Goal: Task Accomplishment & Management: Manage account settings

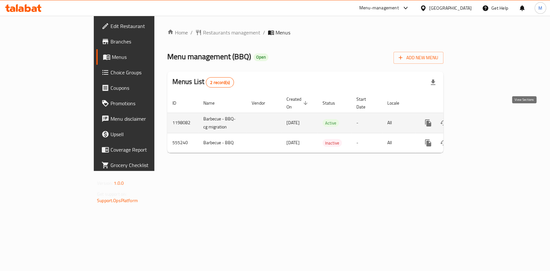
click at [482, 120] on link "enhanced table" at bounding box center [474, 122] width 15 height 15
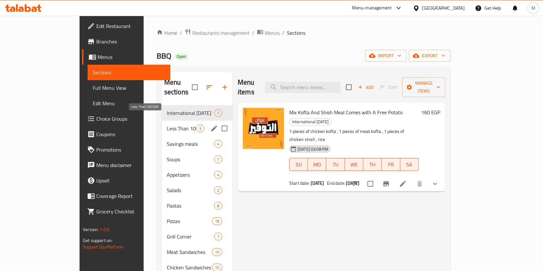
click at [167, 125] on span "Less Than 100 EGP" at bounding box center [181, 129] width 29 height 8
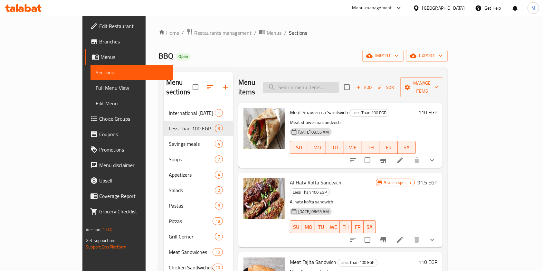
click at [339, 82] on input "search" at bounding box center [301, 87] width 76 height 11
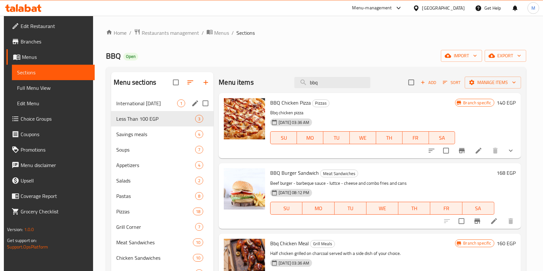
click at [181, 100] on span "1" at bounding box center [180, 103] width 7 height 6
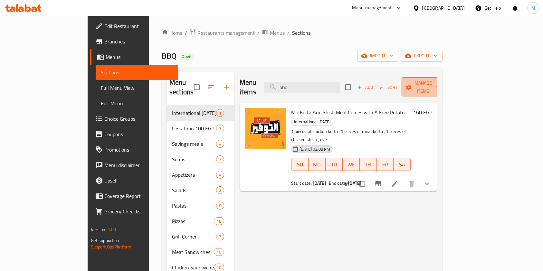
click at [440, 84] on span "Manage items" at bounding box center [423, 87] width 33 height 16
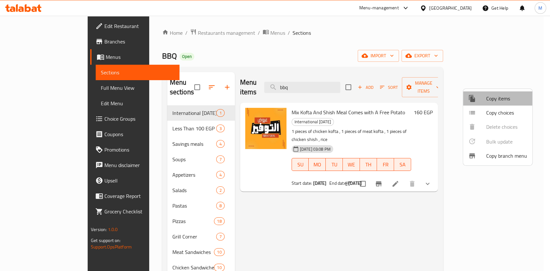
click at [505, 104] on li "Copy items" at bounding box center [497, 98] width 69 height 14
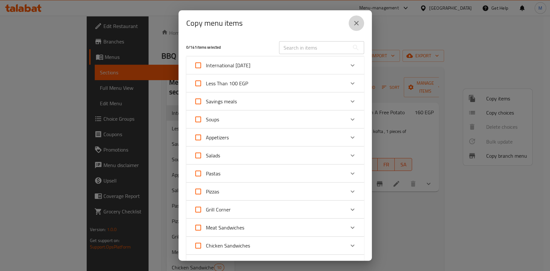
click at [355, 24] on icon "close" at bounding box center [356, 23] width 5 height 5
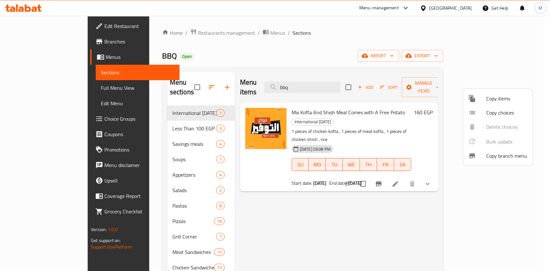
click at [324, 83] on div at bounding box center [275, 135] width 550 height 271
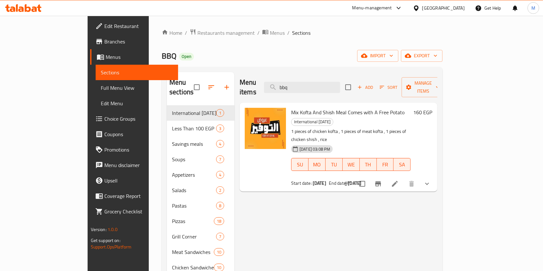
click at [324, 83] on input "bbq" at bounding box center [302, 87] width 76 height 11
type input "bbq"
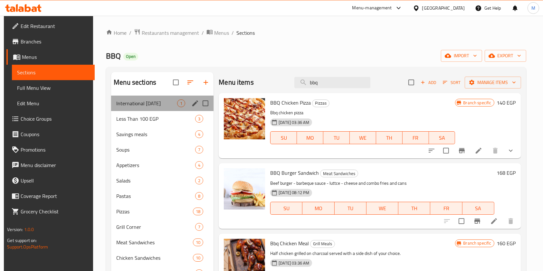
click at [153, 110] on div "International Potato Day 1" at bounding box center [162, 103] width 102 height 15
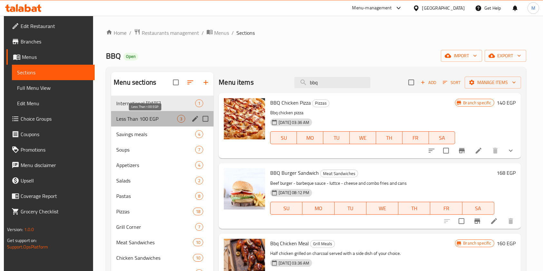
click at [152, 118] on span "Less Than 100 EGP" at bounding box center [146, 119] width 61 height 8
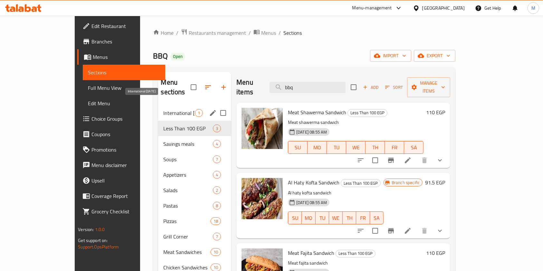
click at [163, 109] on span "International Potato Day" at bounding box center [179, 113] width 32 height 8
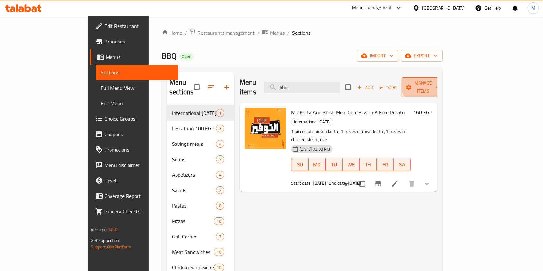
click at [440, 83] on span "Manage items" at bounding box center [423, 87] width 33 height 16
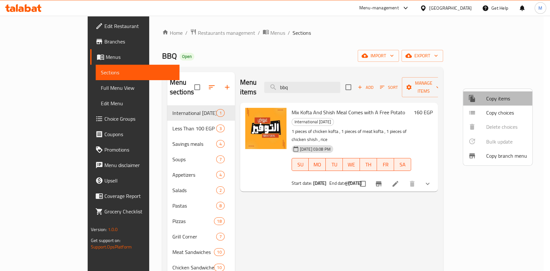
click at [497, 98] on span "Copy items" at bounding box center [506, 99] width 41 height 8
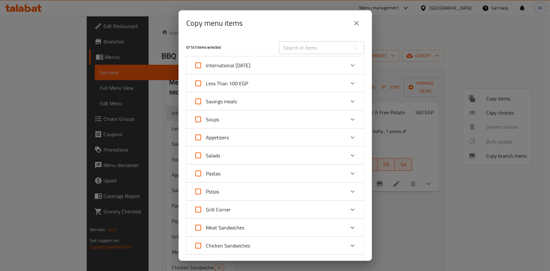
click at [338, 225] on div "Meat Sandwiches" at bounding box center [269, 227] width 151 height 15
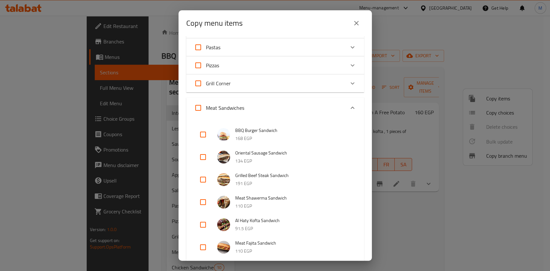
scroll to position [175, 0]
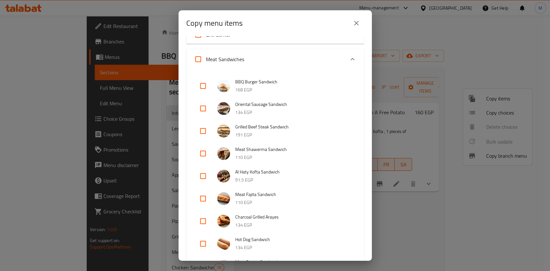
click at [204, 84] on input "checkbox" at bounding box center [202, 85] width 15 height 15
checkbox input "true"
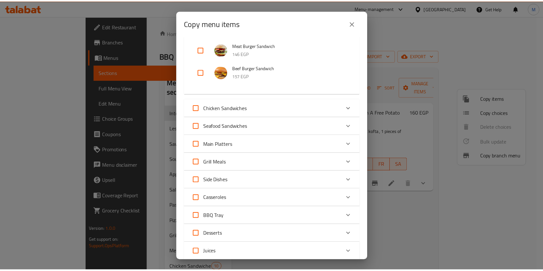
scroll to position [503, 0]
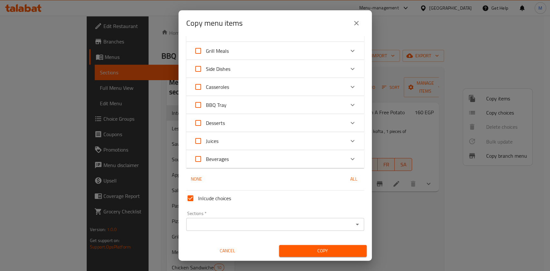
click at [285, 215] on div "Sections   * Sections *" at bounding box center [275, 221] width 178 height 20
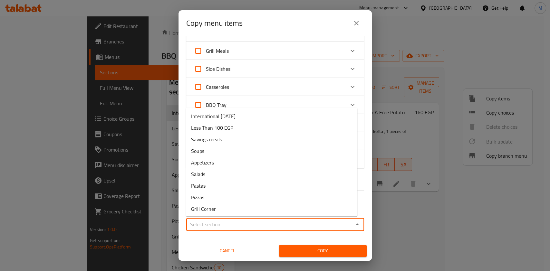
click at [284, 220] on input "Sections   *" at bounding box center [269, 224] width 163 height 9
click at [255, 118] on li "International Potato Day" at bounding box center [271, 116] width 171 height 12
type input "International Potato Day"
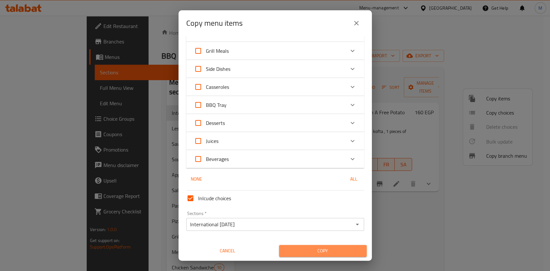
click at [334, 249] on span "Copy" at bounding box center [322, 251] width 77 height 8
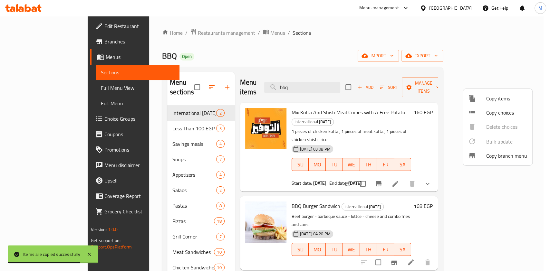
click at [495, 230] on div at bounding box center [275, 135] width 550 height 271
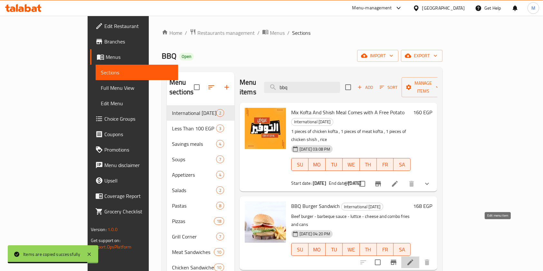
click at [414, 259] on icon at bounding box center [410, 263] width 8 height 8
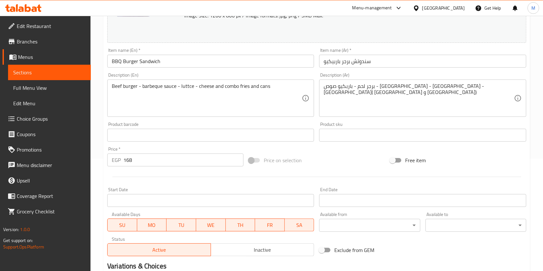
scroll to position [153, 0]
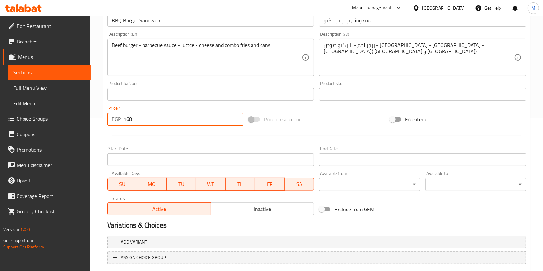
drag, startPoint x: 134, startPoint y: 121, endPoint x: 126, endPoint y: 121, distance: 7.8
click at [126, 121] on input "168" at bounding box center [183, 119] width 120 height 13
type input "148"
click at [276, 157] on input "Start Date" at bounding box center [210, 159] width 207 height 13
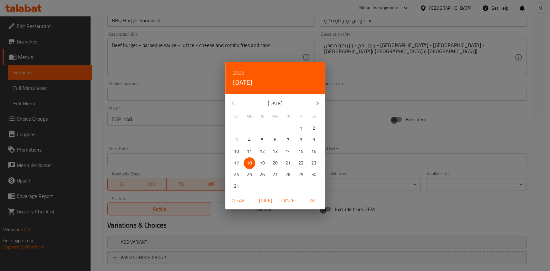
click at [261, 162] on p "19" at bounding box center [262, 163] width 5 height 8
click at [311, 200] on span "OK" at bounding box center [311, 201] width 15 height 8
type input "[DATE]"
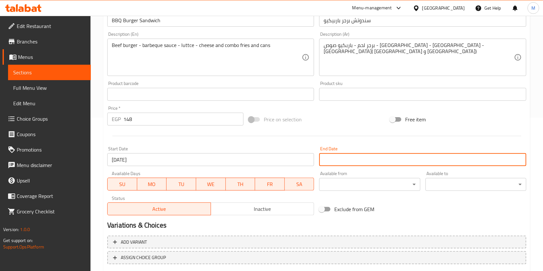
click at [339, 164] on input "Start Date" at bounding box center [422, 159] width 207 height 13
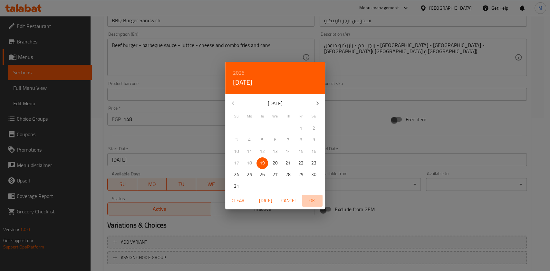
click at [311, 201] on span "OK" at bounding box center [311, 201] width 15 height 8
type input "[DATE]"
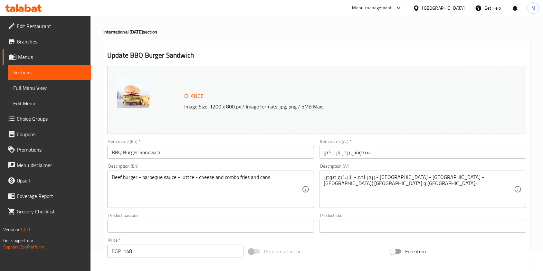
scroll to position [22, 0]
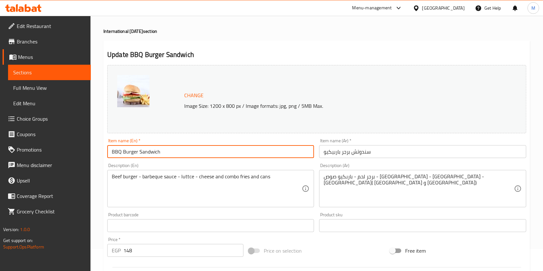
click at [167, 152] on input "BBQ Burger Sandwich" at bounding box center [210, 151] width 207 height 13
type input "BBQ Burger Sandwich"
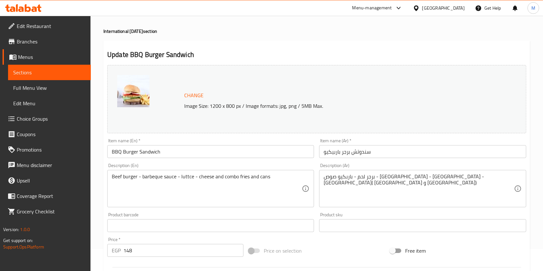
click at [407, 151] on input "سندوتش برجر باربيكيو" at bounding box center [422, 151] width 207 height 13
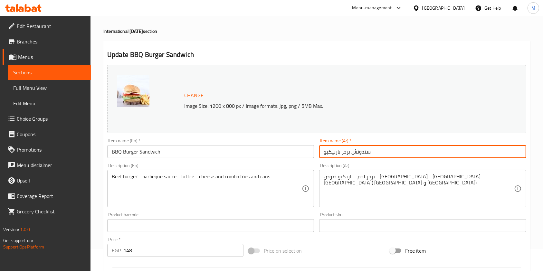
click at [322, 153] on input "سندوتش برجر باربيكيو" at bounding box center [422, 151] width 207 height 13
click at [324, 154] on input "سندوتش برجر باربيكيو" at bounding box center [422, 151] width 207 height 13
paste input "Comes with A Free Potato"
paste input "معه بطاطس مجانية"
drag, startPoint x: 418, startPoint y: 154, endPoint x: 371, endPoint y: 149, distance: 46.9
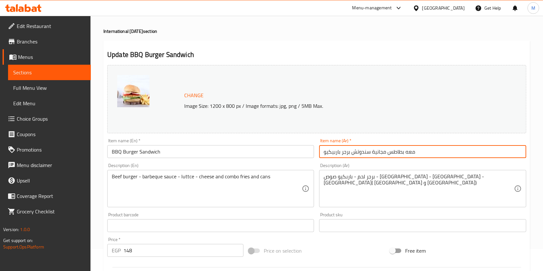
click at [371, 149] on input "معه بطاطس مجانية سندوتش برجر باربيكيو" at bounding box center [422, 151] width 207 height 13
click at [382, 156] on input "سندوتش برجر باربيكيو" at bounding box center [422, 151] width 207 height 13
paste input "معه بطاطس مجانية"
type input "سندوتش برجر باربيكيو معه بطاطس مجانية"
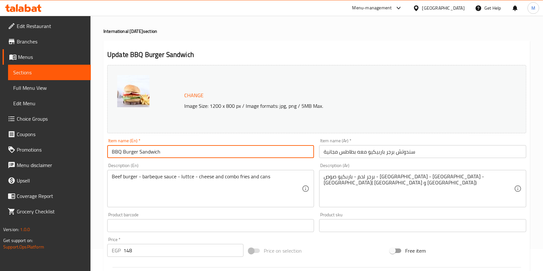
click at [243, 156] on input "BBQ Burger Sandwich" at bounding box center [210, 151] width 207 height 13
paste input "Comes with A Free Potato"
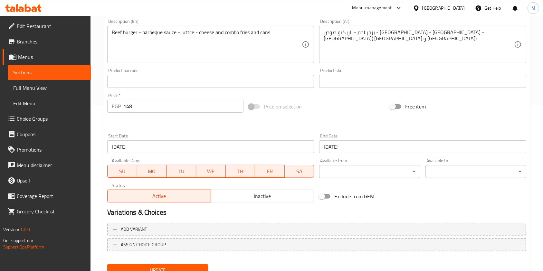
scroll to position [162, 0]
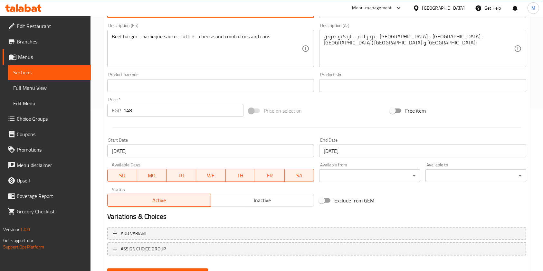
type input "BBQ Burger Sandwich Comes with A Free Potato"
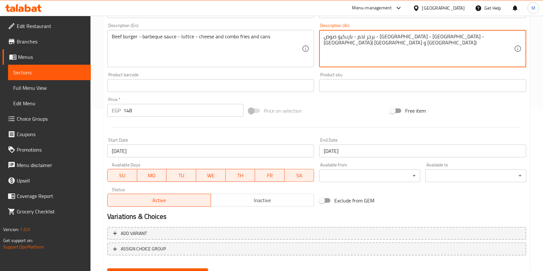
drag, startPoint x: 368, startPoint y: 36, endPoint x: 335, endPoint y: 35, distance: 33.2
click at [415, 35] on textarea "برجر لحم - باربكيو صوص - خس - جبن - كانز)" at bounding box center [419, 48] width 190 height 31
drag, startPoint x: 415, startPoint y: 35, endPoint x: 418, endPoint y: 37, distance: 3.8
click at [418, 37] on textarea "برجر لحم - باربكيو صوص - خس - جبن - كانز)" at bounding box center [419, 48] width 190 height 31
type textarea "برجر لحم - باربكيو صوص - خس - جبن - كانز"
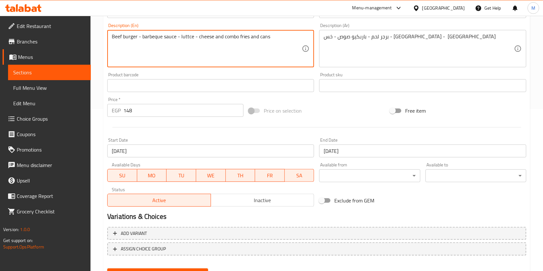
drag, startPoint x: 256, startPoint y: 37, endPoint x: 198, endPoint y: 32, distance: 58.2
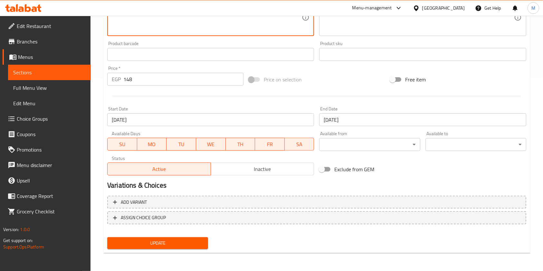
type textarea "Beef burger - barbeque sauce - luttce - cans"
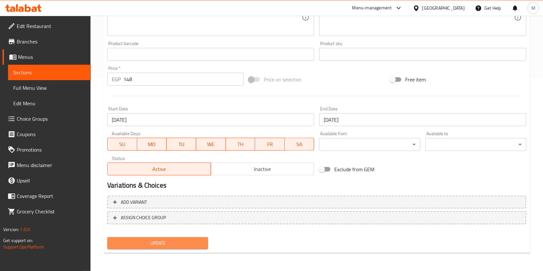
click at [199, 240] on span "Update" at bounding box center [157, 243] width 91 height 8
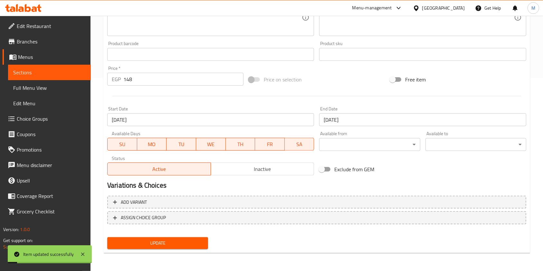
scroll to position [0, 0]
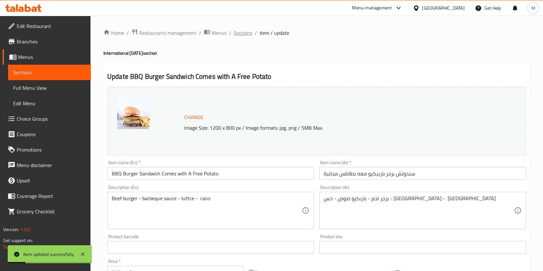
click at [247, 30] on span "Sections" at bounding box center [243, 33] width 18 height 8
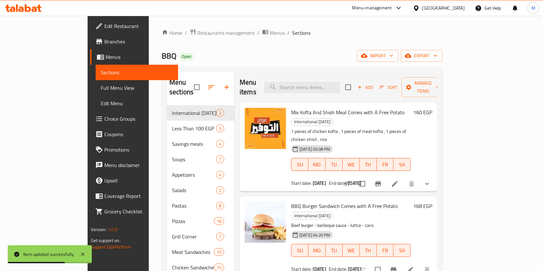
click at [34, 6] on icon at bounding box center [23, 8] width 36 height 8
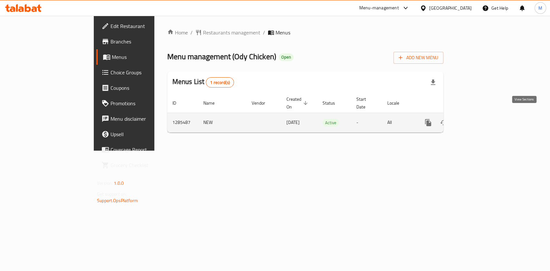
click at [478, 119] on icon "enhanced table" at bounding box center [475, 123] width 8 height 8
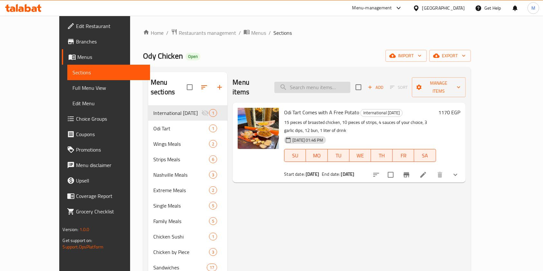
click at [321, 88] on input "search" at bounding box center [312, 87] width 76 height 11
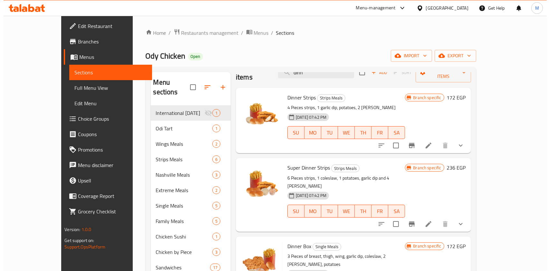
scroll to position [26, 0]
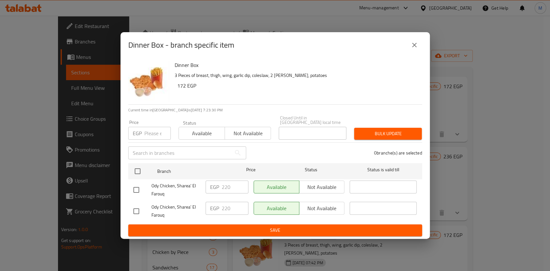
click at [418, 48] on button "close" at bounding box center [413, 44] width 15 height 15
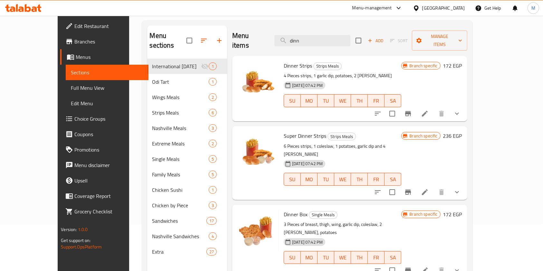
scroll to position [0, 0]
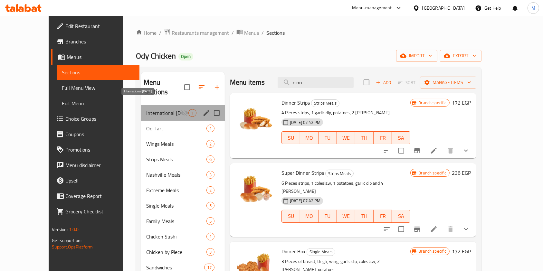
click at [153, 109] on span "International [DATE]" at bounding box center [163, 113] width 34 height 8
click at [160, 109] on span "International [DATE]" at bounding box center [163, 113] width 34 height 8
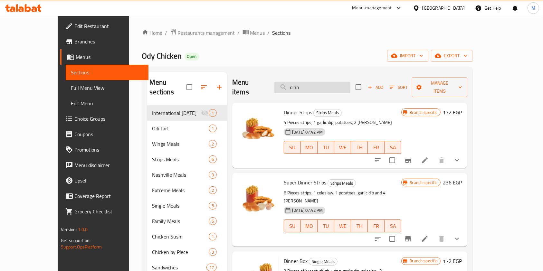
click at [314, 83] on input "dinn" at bounding box center [312, 87] width 76 height 11
drag, startPoint x: 320, startPoint y: 84, endPoint x: 307, endPoint y: 83, distance: 12.9
click at [307, 83] on input "dinn" at bounding box center [312, 87] width 76 height 11
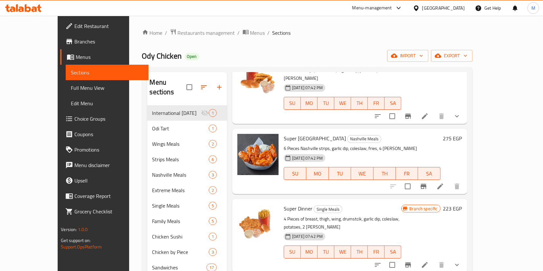
scroll to position [138, 0]
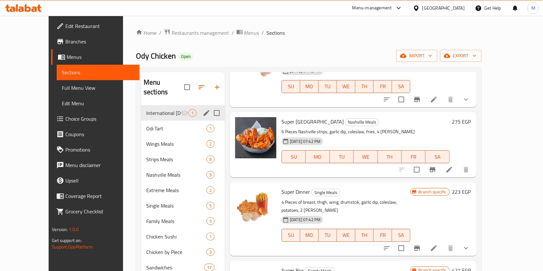
type input "sup"
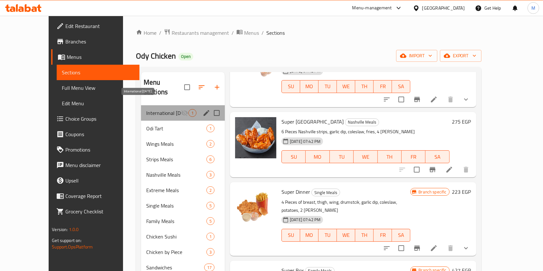
click at [146, 109] on span "International [DATE]" at bounding box center [163, 113] width 34 height 8
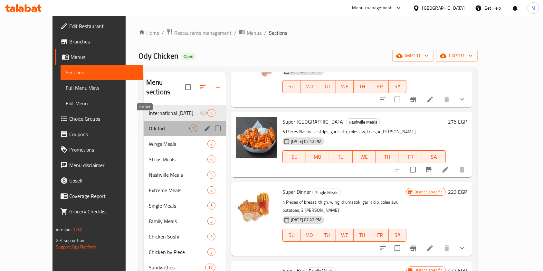
click at [173, 125] on span "Odi Tart" at bounding box center [169, 129] width 41 height 8
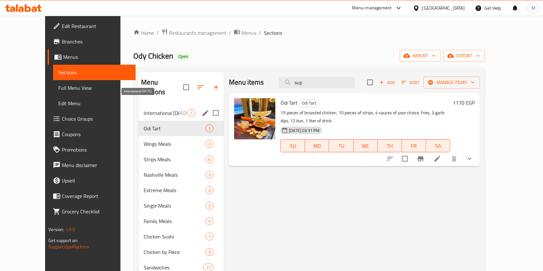
click at [162, 109] on span "International [DATE]" at bounding box center [162, 113] width 36 height 8
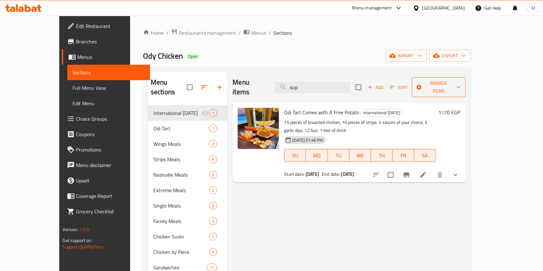
click at [422, 85] on icon "button" at bounding box center [419, 87] width 6 height 6
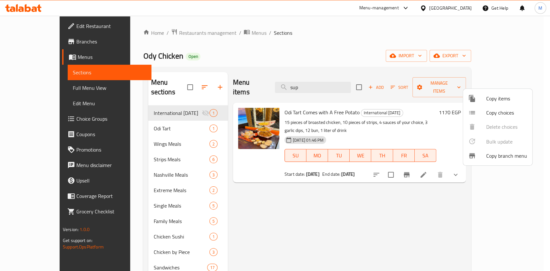
click at [479, 97] on div at bounding box center [477, 99] width 18 height 8
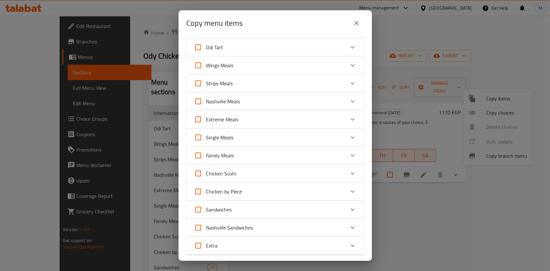
scroll to position [37, 0]
click at [348, 133] on icon "Expand" at bounding box center [352, 136] width 8 height 8
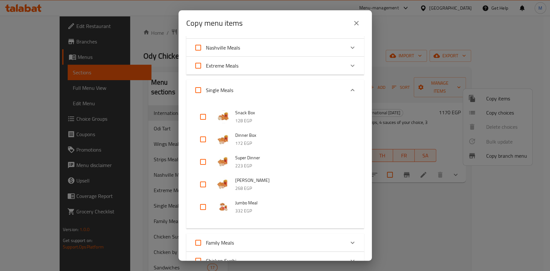
scroll to position [91, 0]
click at [199, 163] on input "checkbox" at bounding box center [202, 160] width 15 height 15
checkbox input "true"
click at [201, 134] on input "checkbox" at bounding box center [202, 138] width 15 height 15
checkbox input "true"
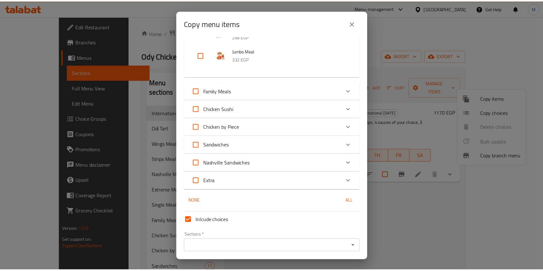
scroll to position [264, 0]
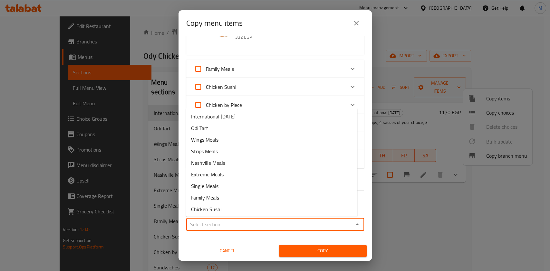
click at [337, 225] on input "Sections   *" at bounding box center [269, 224] width 163 height 9
click at [235, 118] on span "International [DATE]" at bounding box center [213, 117] width 44 height 8
type input "International [DATE]"
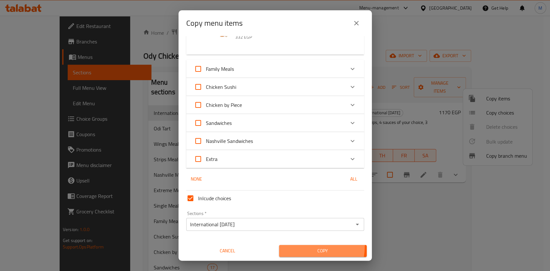
click at [296, 246] on button "Copy" at bounding box center [323, 251] width 88 height 12
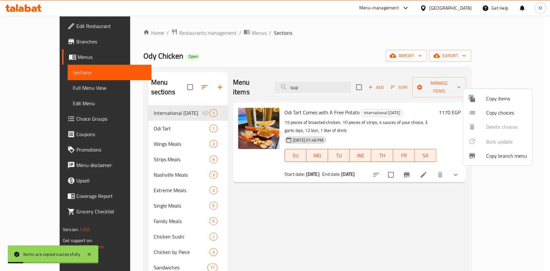
click at [544, 120] on div at bounding box center [275, 135] width 550 height 271
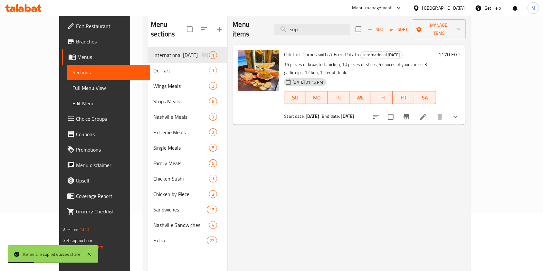
scroll to position [70, 0]
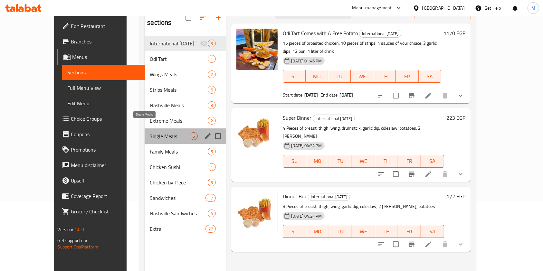
click at [157, 132] on span "Single Meals" at bounding box center [170, 136] width 40 height 8
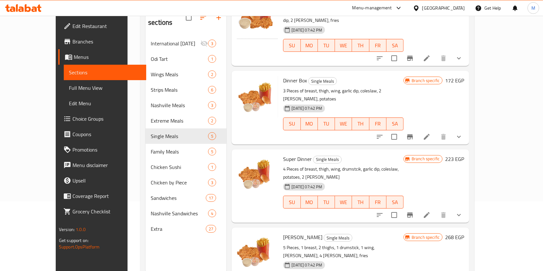
scroll to position [20, 0]
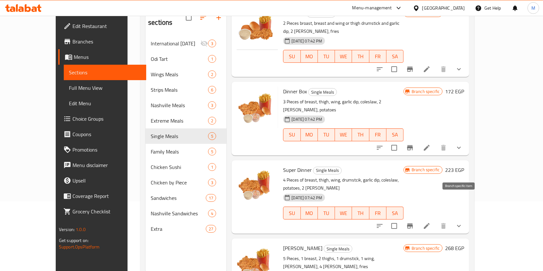
click at [418, 218] on button "Branch-specific-item" at bounding box center [409, 225] width 15 height 15
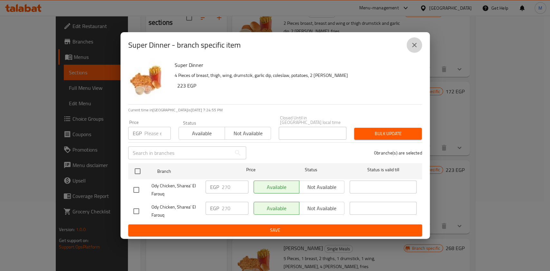
click at [420, 48] on button "close" at bounding box center [413, 44] width 15 height 15
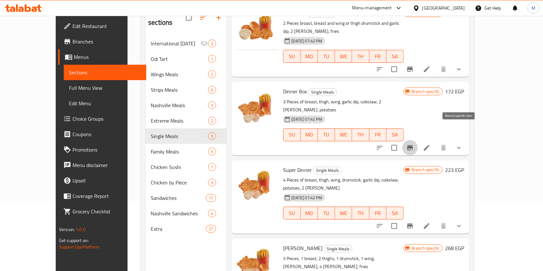
click at [413, 145] on icon "Branch-specific-item" at bounding box center [410, 147] width 6 height 5
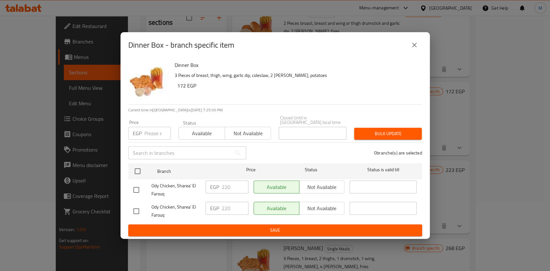
click at [407, 52] on div "Dinner Box - branch specific item" at bounding box center [275, 44] width 294 height 15
click at [410, 47] on button "close" at bounding box center [413, 44] width 15 height 15
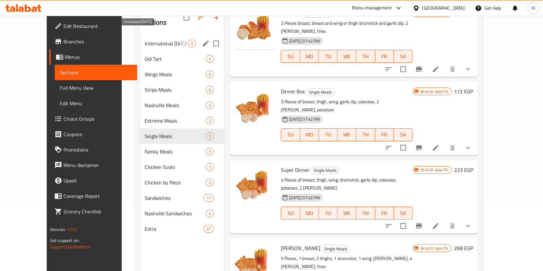
click at [163, 40] on span "International [DATE]" at bounding box center [162, 44] width 35 height 8
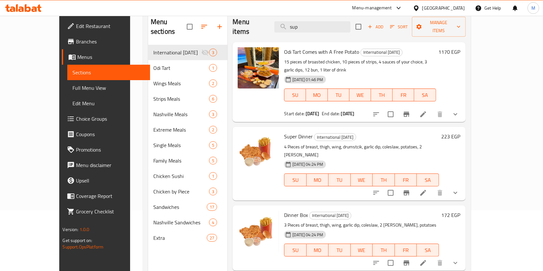
scroll to position [68, 0]
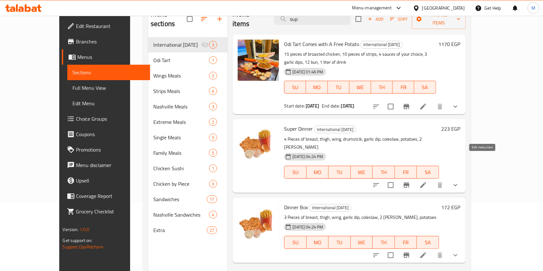
click at [427, 181] on icon at bounding box center [423, 185] width 8 height 8
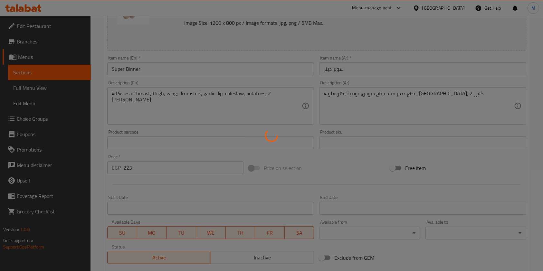
scroll to position [69, 0]
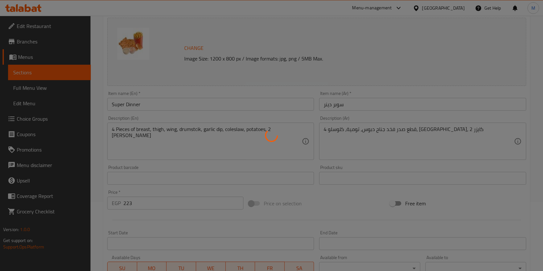
type input "استبدال الأجنحة:"
type input "0"
type input "1"
type input "اختيارك"
type input "1"
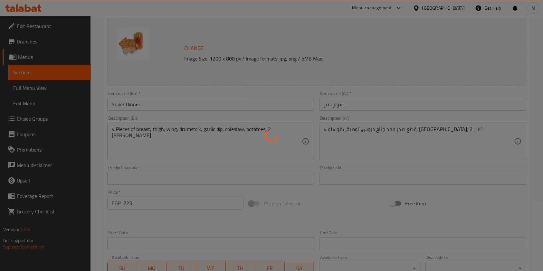
type input "1"
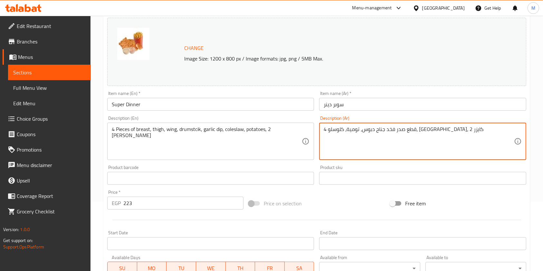
drag, startPoint x: 362, startPoint y: 131, endPoint x: 345, endPoint y: 129, distance: 16.8
type textarea "4 قطع صدر فخد جناح دبوس، تومية، كلوسلو،، 2 كايزر"
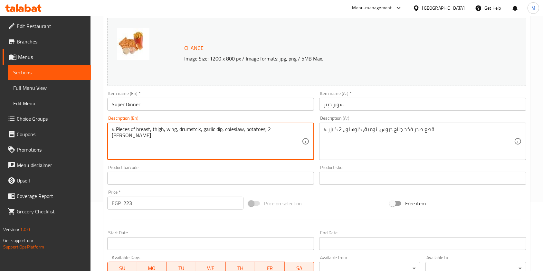
drag, startPoint x: 266, startPoint y: 130, endPoint x: 245, endPoint y: 129, distance: 20.9
type textarea "4 Pieces of breast, thigh, wing, drumstcik, garlic dip, coleslaw, 2 kaiser"
click at [190, 107] on input "Super Dinner" at bounding box center [210, 104] width 207 height 13
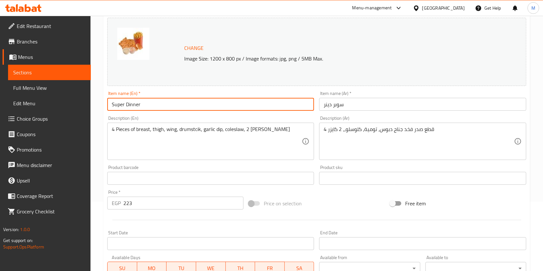
paste input "695964"
paste input "Comes with A Free Potato"
type input "Super Dinner Comes with A Free Potato"
click at [355, 108] on input "سوبر دينر" at bounding box center [422, 104] width 207 height 13
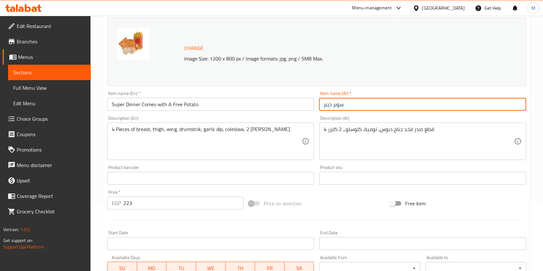
paste input "معه بطاطس مجانية"
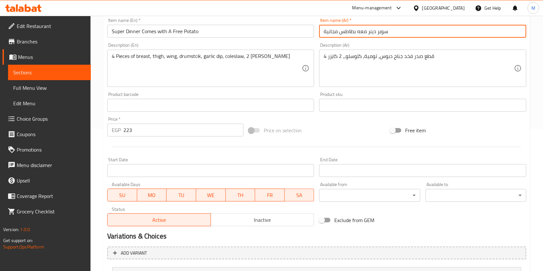
scroll to position [172, 0]
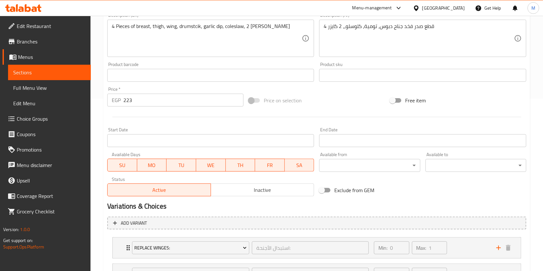
type input "سوبر دينر معه بطاطس مجانية"
click at [255, 134] on div "Start Date Start Date" at bounding box center [210, 138] width 207 height 20
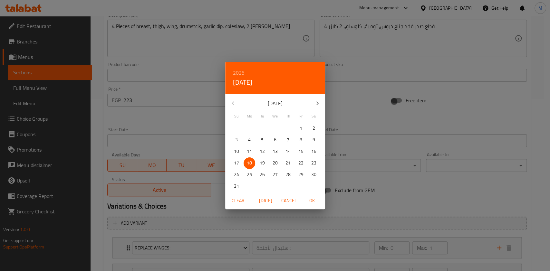
click at [260, 160] on p "19" at bounding box center [262, 163] width 5 height 8
click at [309, 199] on span "OK" at bounding box center [311, 201] width 15 height 8
type input "[DATE]"
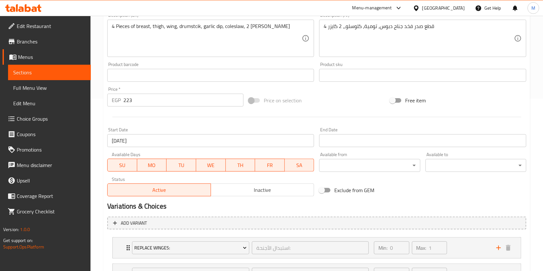
click at [344, 139] on input "Start Date" at bounding box center [422, 140] width 207 height 13
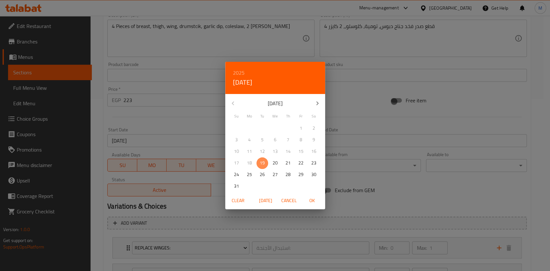
click at [259, 163] on span "19" at bounding box center [262, 163] width 12 height 8
click at [315, 204] on span "OK" at bounding box center [311, 201] width 15 height 8
type input "[DATE]"
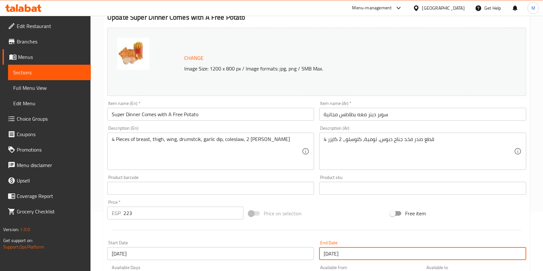
scroll to position [77, 0]
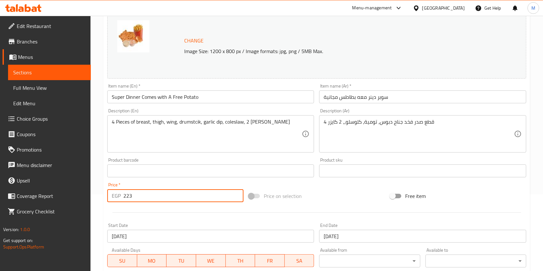
drag, startPoint x: 133, startPoint y: 196, endPoint x: 126, endPoint y: 200, distance: 7.2
click at [126, 200] on input "223" at bounding box center [183, 195] width 120 height 13
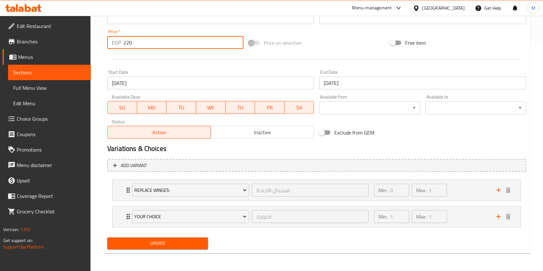
type input "220"
click at [199, 243] on span "Update" at bounding box center [157, 244] width 91 height 8
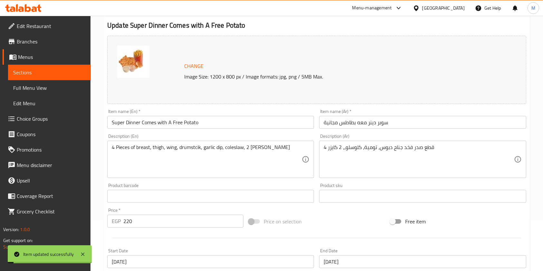
scroll to position [0, 0]
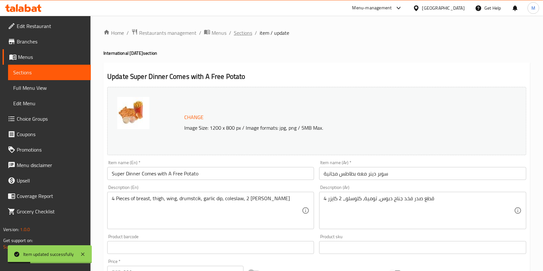
click at [239, 35] on span "Sections" at bounding box center [243, 33] width 18 height 8
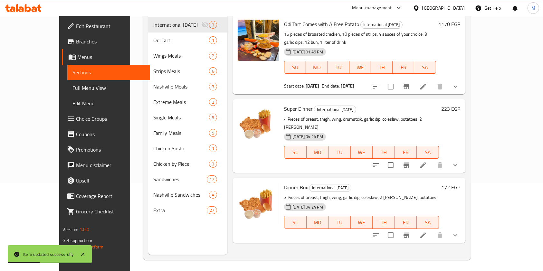
scroll to position [90, 0]
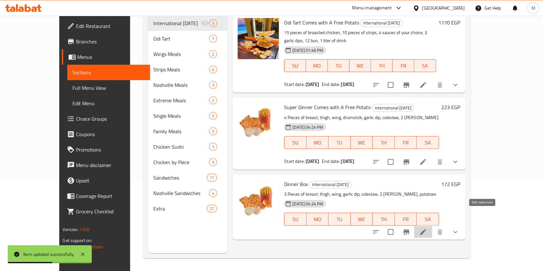
click at [426, 229] on icon at bounding box center [423, 232] width 6 height 6
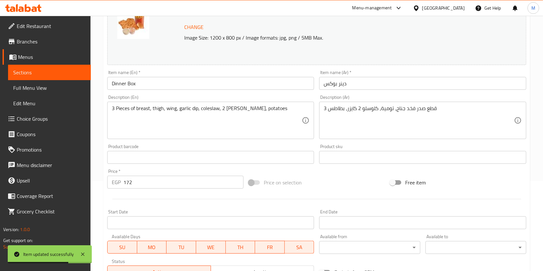
scroll to position [67, 0]
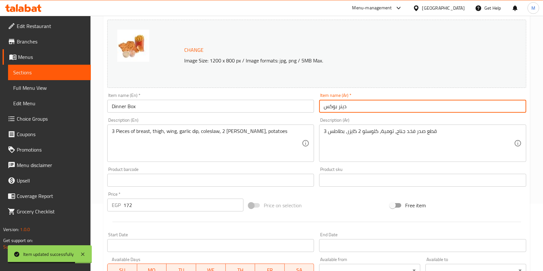
click at [371, 103] on input "دينر بوكس" at bounding box center [422, 106] width 207 height 13
paste input "معه بطاطس مجانية"
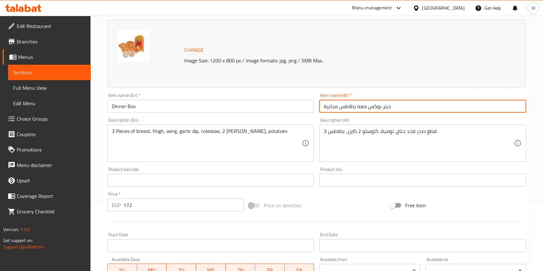
type input "دينر بوكس معه بطاطس مجانية"
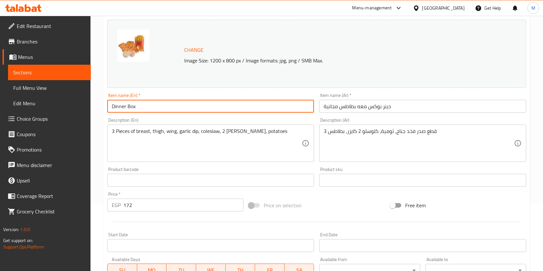
click at [230, 110] on input "Dinner Box" at bounding box center [210, 106] width 207 height 13
paste input "Comes with A Free Potato"
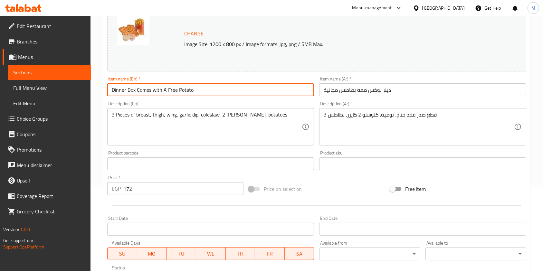
scroll to position [59, 0]
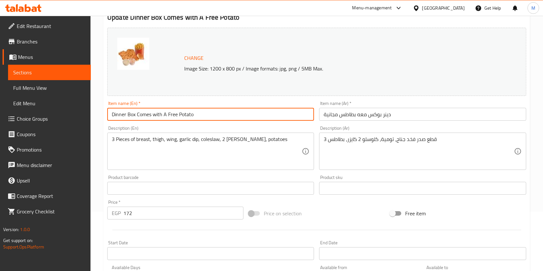
type input "Dinner Box Comes with A Free Potato"
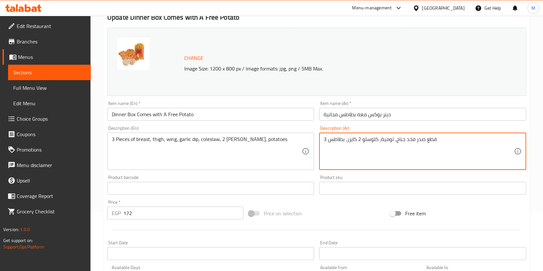
drag, startPoint x: 344, startPoint y: 143, endPoint x: 329, endPoint y: 142, distance: 15.1
type textarea "3 قطع صدر فخد جناح، تومية، كلوسلو 2 كايزر،"
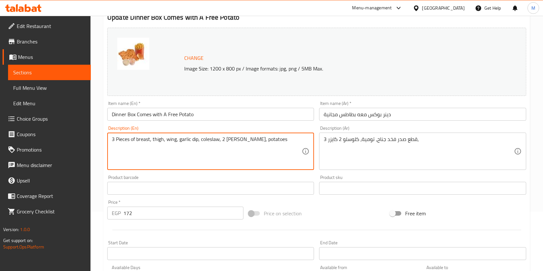
drag, startPoint x: 241, startPoint y: 139, endPoint x: 283, endPoint y: 143, distance: 43.0
drag, startPoint x: 237, startPoint y: 141, endPoint x: 253, endPoint y: 144, distance: 16.0
click at [253, 144] on textarea "3 Pieces of breast, thigh, wing, garlic dip, coleslaw, 2 kaiser," at bounding box center [207, 151] width 190 height 31
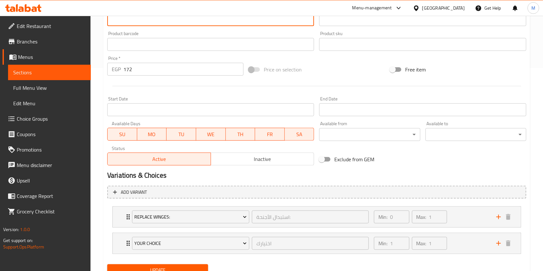
scroll to position [230, 0]
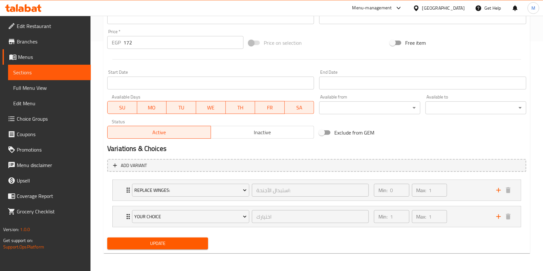
type textarea "3 Pieces of breast, thigh, wing, garlic dip, coleslaw, 2 kaiser"
click at [173, 88] on input "Start Date" at bounding box center [210, 83] width 207 height 13
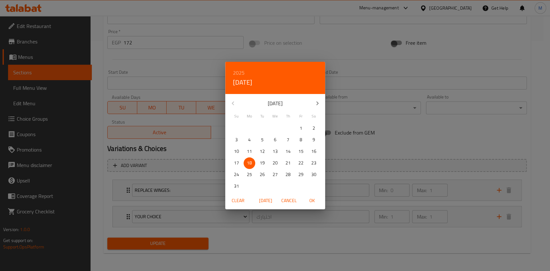
click at [263, 166] on p "19" at bounding box center [262, 163] width 5 height 8
click at [312, 197] on span "OK" at bounding box center [311, 201] width 15 height 8
type input "[DATE]"
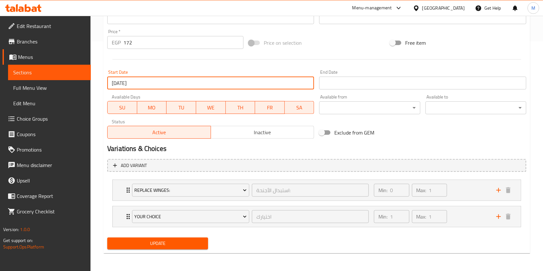
click at [352, 85] on input "Start Date" at bounding box center [422, 83] width 207 height 13
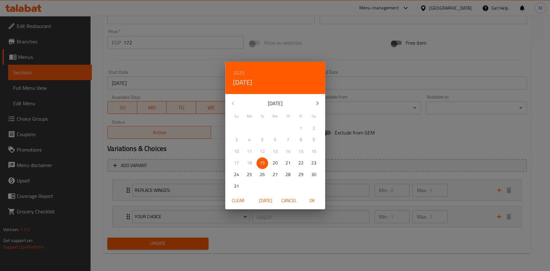
click at [263, 160] on p "19" at bounding box center [262, 163] width 5 height 8
click at [314, 200] on span "OK" at bounding box center [311, 201] width 15 height 8
type input "[DATE]"
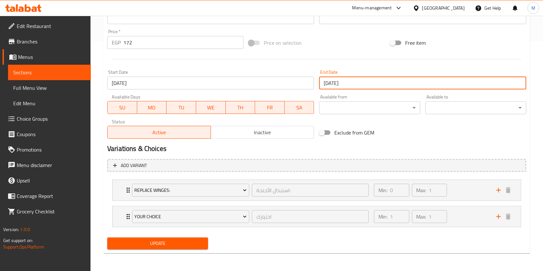
click at [209, 243] on div "Update" at bounding box center [158, 243] width 106 height 17
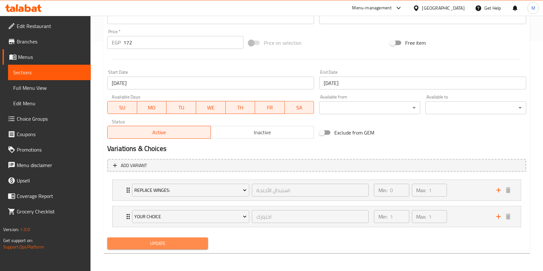
click at [202, 244] on span "Update" at bounding box center [157, 244] width 91 height 8
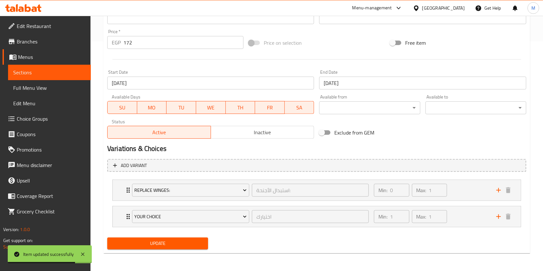
click at [25, 10] on icon at bounding box center [28, 8] width 6 height 8
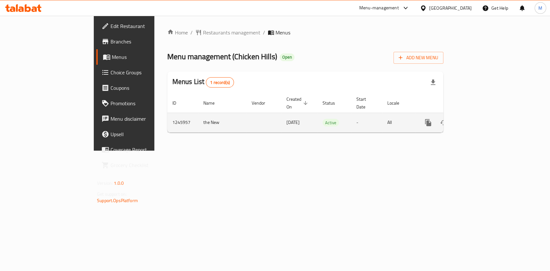
click at [478, 119] on icon "enhanced table" at bounding box center [475, 123] width 8 height 8
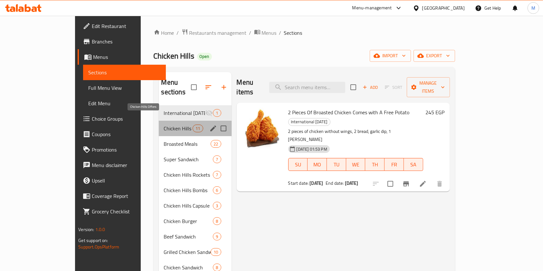
click at [164, 125] on span "Chicken Hills Offers" at bounding box center [178, 129] width 29 height 8
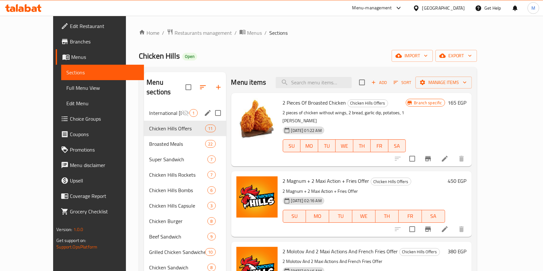
click at [161, 108] on div "International [DATE] 1" at bounding box center [185, 112] width 82 height 15
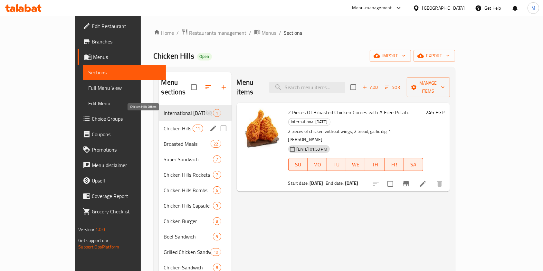
click at [164, 125] on span "Chicken Hills Offers" at bounding box center [178, 129] width 29 height 8
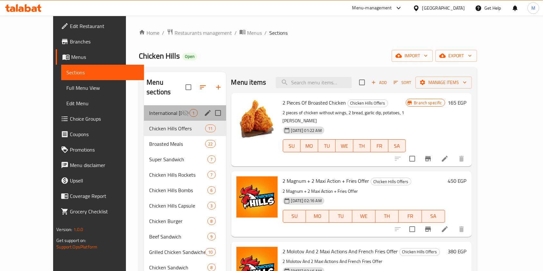
click at [167, 109] on span "International [DATE]" at bounding box center [165, 113] width 33 height 8
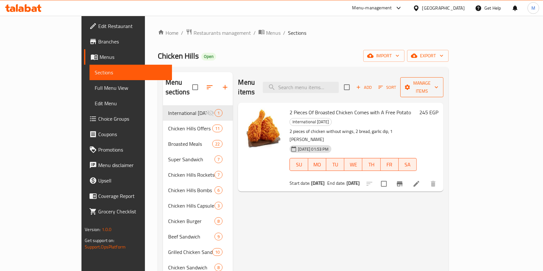
click at [438, 82] on span "Manage items" at bounding box center [422, 87] width 33 height 16
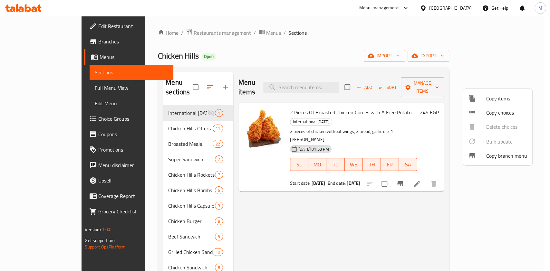
click at [507, 95] on span "Copy items" at bounding box center [506, 99] width 41 height 8
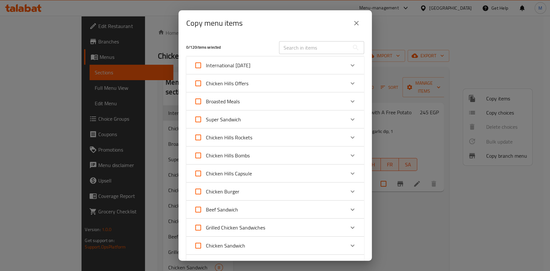
click at [348, 64] on icon "Expand" at bounding box center [352, 66] width 8 height 8
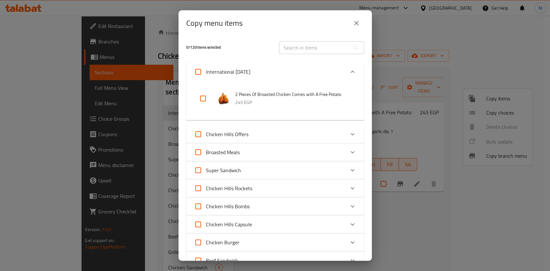
click at [345, 64] on div "Expand" at bounding box center [352, 71] width 15 height 15
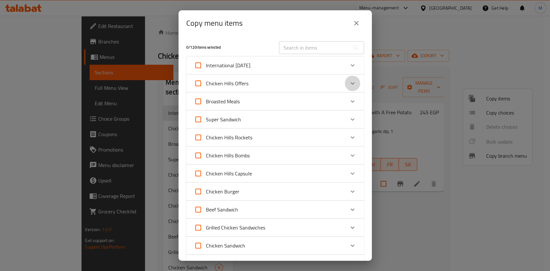
click at [348, 81] on icon "Expand" at bounding box center [352, 84] width 8 height 8
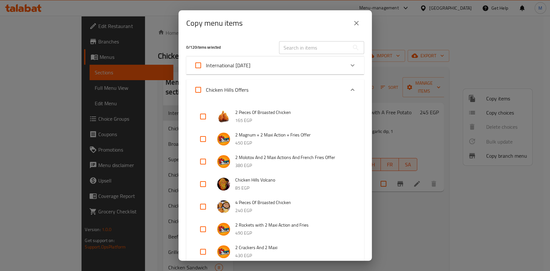
click at [207, 136] on input "checkbox" at bounding box center [202, 138] width 15 height 15
checkbox input "true"
click at [200, 159] on input "checkbox" at bounding box center [202, 161] width 15 height 15
checkbox input "true"
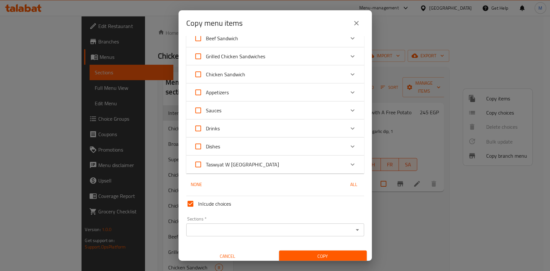
scroll to position [453, 0]
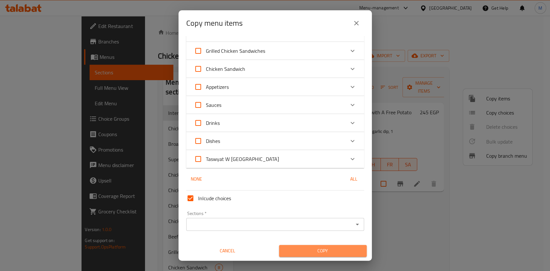
click at [345, 255] on span "Copy" at bounding box center [322, 251] width 77 height 8
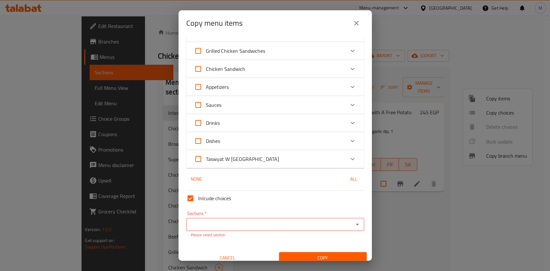
click at [306, 225] on div "Sections   * Sections * Please select section" at bounding box center [275, 224] width 178 height 27
click at [307, 229] on input "Sections   *" at bounding box center [269, 224] width 163 height 9
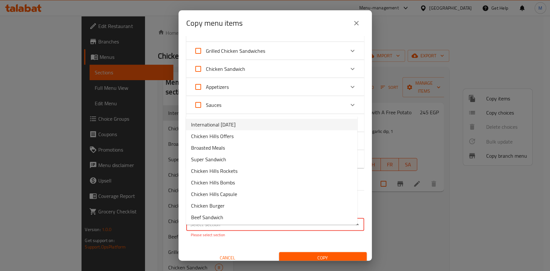
click at [235, 125] on span "International [DATE]" at bounding box center [213, 125] width 44 height 8
type input "International [DATE]"
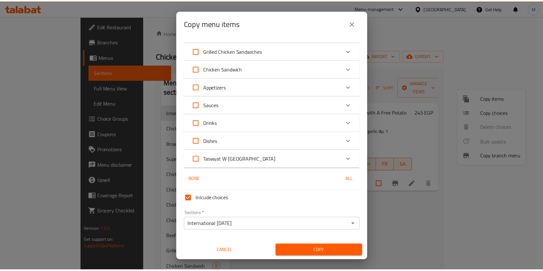
scroll to position [461, 0]
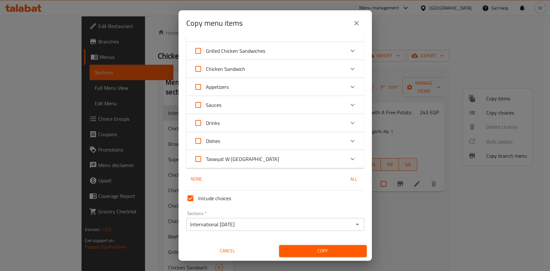
click at [348, 250] on span "Copy" at bounding box center [322, 251] width 77 height 8
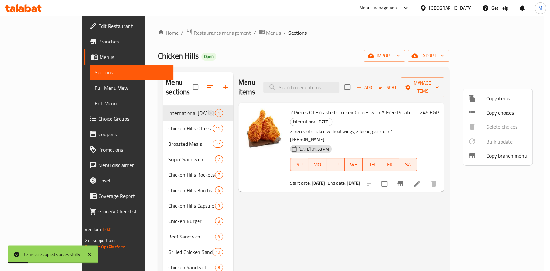
click at [546, 179] on div at bounding box center [275, 135] width 550 height 271
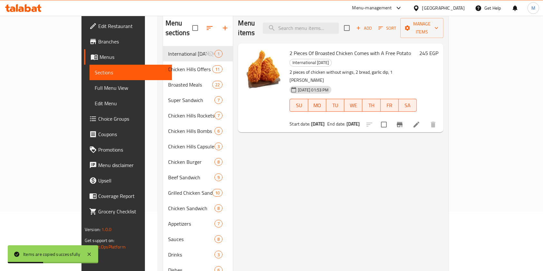
scroll to position [62, 0]
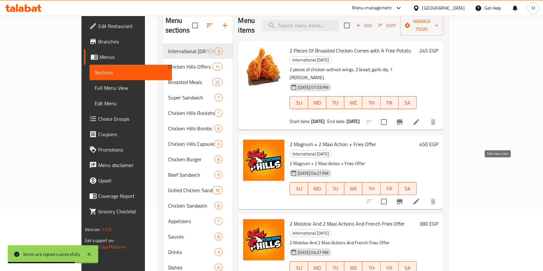
click at [419, 199] on icon at bounding box center [417, 202] width 6 height 6
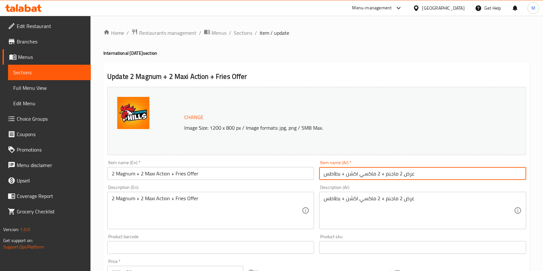
drag, startPoint x: 344, startPoint y: 176, endPoint x: 324, endPoint y: 177, distance: 20.0
click at [324, 177] on input "عرض 2 ماجنم + 2 ماكسي اكشن + بطاطس" at bounding box center [422, 173] width 207 height 13
click at [323, 178] on input "عرض 2 ماجنم + 2 ماكسي اكشن + بطاطس" at bounding box center [422, 173] width 207 height 13
paste input "معه بطاطس مجانية"
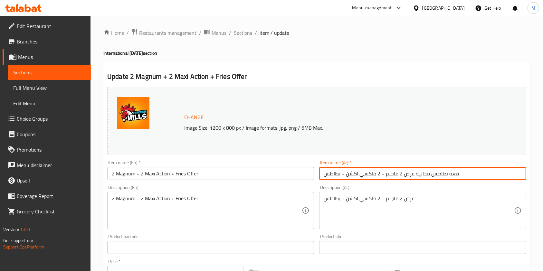
drag, startPoint x: 457, startPoint y: 176, endPoint x: 416, endPoint y: 175, distance: 41.6
click at [416, 175] on input "معه بطاطس مجانية عرض 2 ماجنم + 2 ماكسي اكشن + بطاطس" at bounding box center [422, 173] width 207 height 13
click at [420, 174] on input "عرض 2 ماجنم + 2 ماكسي اكشن + بطاطس" at bounding box center [422, 173] width 207 height 13
paste input "Comes with A Free Potato"
drag, startPoint x: 415, startPoint y: 173, endPoint x: 473, endPoint y: 177, distance: 58.1
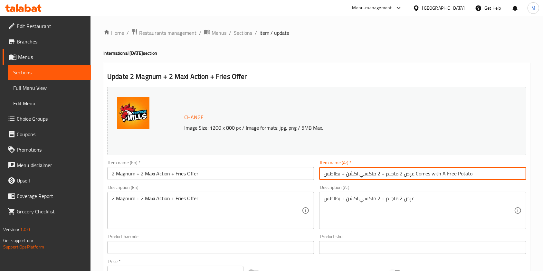
click at [473, 177] on input "عرض 2 ماجنم + 2 ماكسي اكشن + بطاطس Comes with A Free Potato" at bounding box center [422, 173] width 207 height 13
paste input "معه بطاطس مجانية"
click at [368, 175] on input "عرض 2 ماجنم + 2 ماكسي اكشن + بطاطسمعه بطاطس مجانية" at bounding box center [422, 173] width 207 height 13
drag, startPoint x: 390, startPoint y: 177, endPoint x: 371, endPoint y: 175, distance: 19.5
click at [371, 175] on input "عرض 2 ماجنم + 2 ماكسي اكشن + بطاطس معه بطاطس مجانية" at bounding box center [422, 173] width 207 height 13
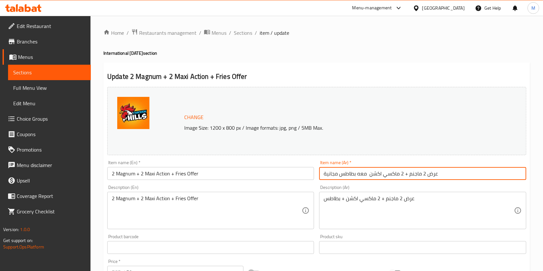
type input "عرض 2 ماجنم + 2 ماكسي اكشن معه بطاطس مجانية"
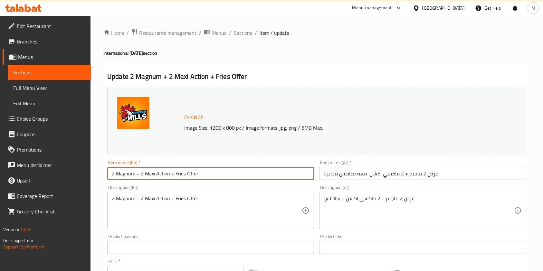
drag, startPoint x: 170, startPoint y: 173, endPoint x: 202, endPoint y: 177, distance: 32.4
click at [202, 177] on input "2 Magnum + 2 Maxi Action + Fries Offer" at bounding box center [210, 173] width 207 height 13
paste input "Comes with A Free Potato"
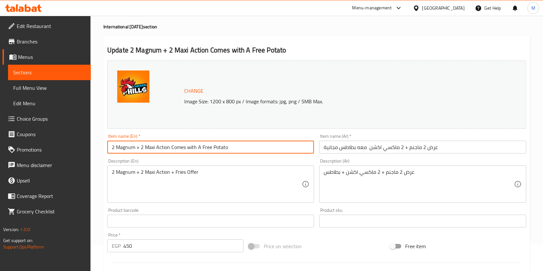
type input "2 Magnum + 2 Maxi Action Comes with A Free Potato"
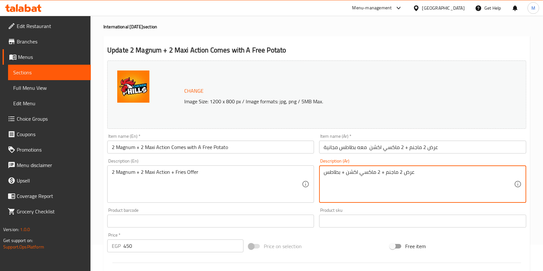
drag, startPoint x: 343, startPoint y: 174, endPoint x: 321, endPoint y: 174, distance: 21.9
drag, startPoint x: 390, startPoint y: 174, endPoint x: 396, endPoint y: 174, distance: 6.4
click at [396, 174] on textarea "عرض 2 ماجنم + 2 ماكسي اكشن +" at bounding box center [419, 184] width 190 height 31
click at [394, 174] on textarea "عرض 2 ماجنم + 2 ماكسي اكشن +" at bounding box center [419, 184] width 190 height 31
drag, startPoint x: 392, startPoint y: 172, endPoint x: 401, endPoint y: 173, distance: 9.1
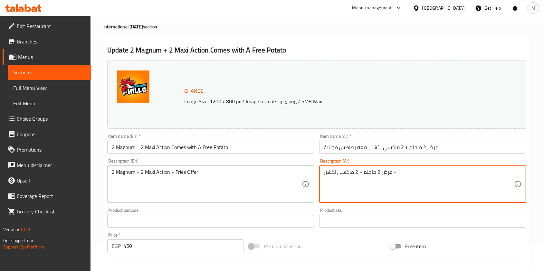
click at [401, 173] on textarea "عرض 2 ماجنم + 2 ماكسي اكشن +" at bounding box center [419, 184] width 190 height 31
type textarea "عرض 2 ماجنم + 2 ماكسي اكشن"
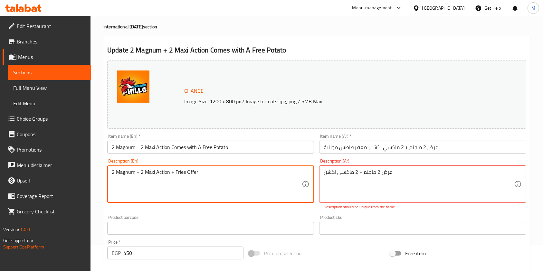
drag, startPoint x: 169, startPoint y: 172, endPoint x: 220, endPoint y: 173, distance: 50.9
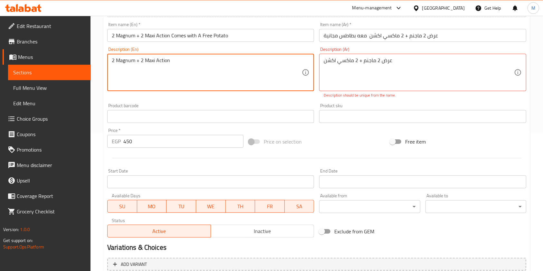
scroll to position [140, 0]
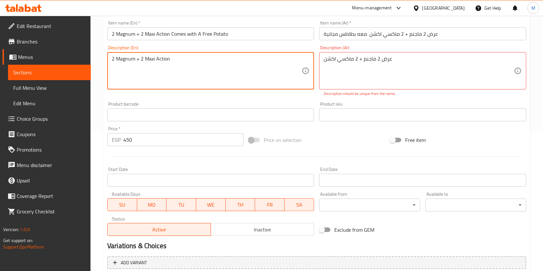
type textarea "2 Magnum + 2 Maxi Action"
click at [214, 182] on input "Start Date" at bounding box center [210, 180] width 207 height 13
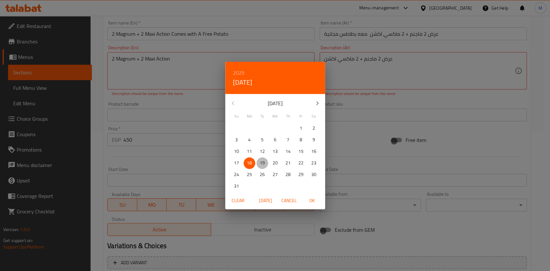
click at [262, 165] on p "19" at bounding box center [262, 163] width 5 height 8
click at [315, 201] on span "OK" at bounding box center [311, 201] width 15 height 8
type input "[DATE]"
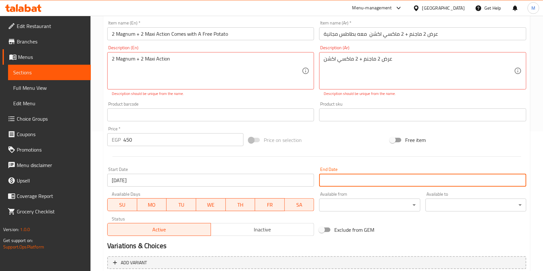
click at [358, 177] on input "Start Date" at bounding box center [422, 180] width 207 height 13
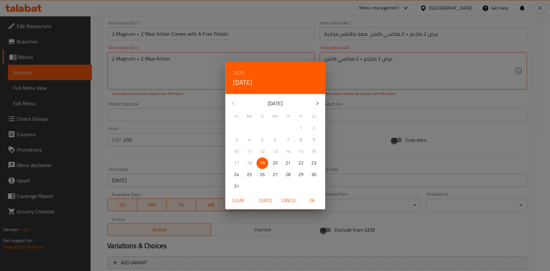
click at [266, 162] on span "19" at bounding box center [262, 163] width 12 height 8
click at [316, 199] on span "OK" at bounding box center [311, 201] width 15 height 8
type input "[DATE]"
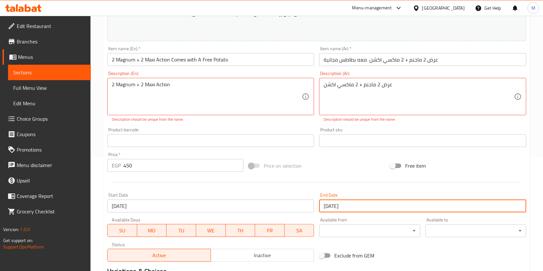
scroll to position [194, 0]
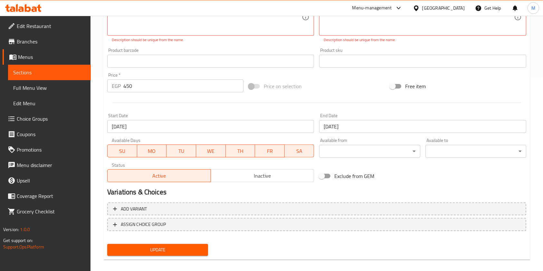
drag, startPoint x: 156, startPoint y: 242, endPoint x: 159, endPoint y: 244, distance: 3.8
click at [157, 243] on div "Update" at bounding box center [158, 250] width 106 height 17
drag, startPoint x: 162, startPoint y: 246, endPoint x: 171, endPoint y: 242, distance: 10.4
click at [162, 246] on span "Update" at bounding box center [157, 250] width 91 height 8
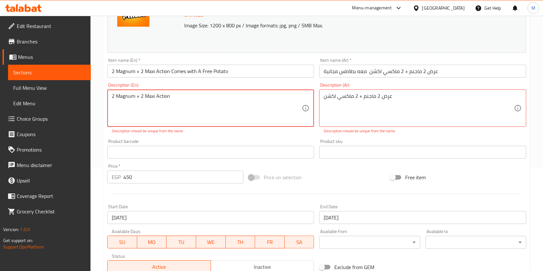
scroll to position [95, 0]
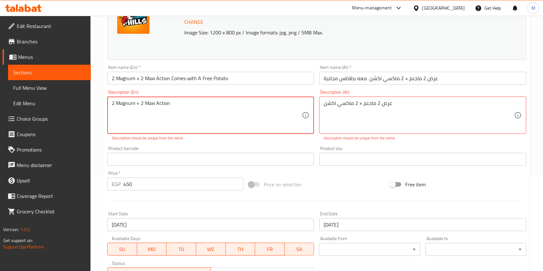
type textarea "2 Magnum + 2 Maxi Action"
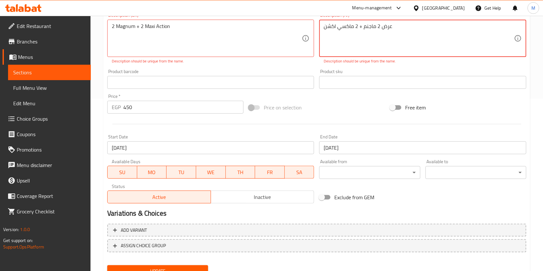
scroll to position [200, 0]
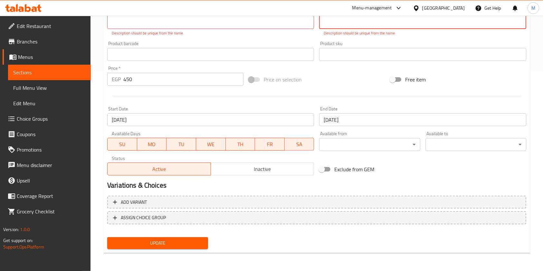
click at [180, 232] on div "Add variant ASSIGN CHOICE GROUP" at bounding box center [317, 214] width 424 height 42
click at [181, 239] on span "Update" at bounding box center [157, 243] width 91 height 8
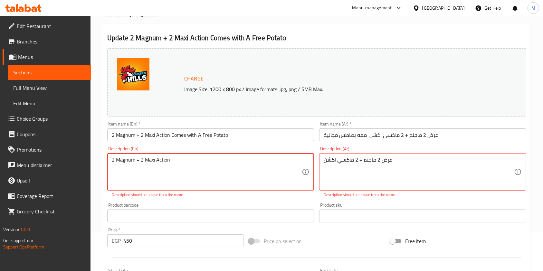
scroll to position [37, 0]
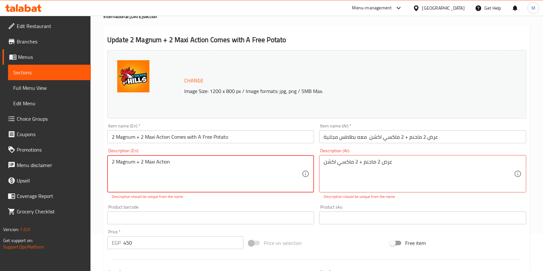
click at [323, 164] on div "عرض 2 ماجنم + 2 ماكسي اكشن Description (Ar)" at bounding box center [422, 173] width 207 height 37
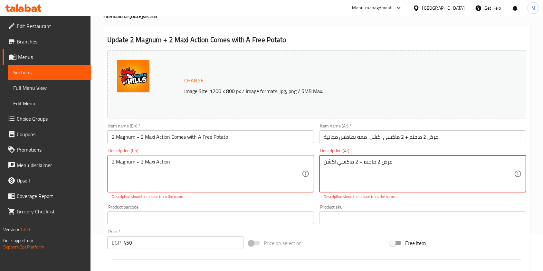
click at [412, 170] on textarea "عرض 2 ماجنم + 2 ماكسي اكشن" at bounding box center [419, 174] width 190 height 31
click at [326, 161] on textarea "عرض 2 ماجنم + 2 ماكسي اكشن" at bounding box center [419, 174] width 190 height 31
click at [326, 162] on textarea "عرض 2 ماجنم + 2 ماكسي اكشن" at bounding box center [419, 174] width 190 height 31
click at [324, 162] on textarea "عرض 2 ماجنم + 2 ماكسي اكشن" at bounding box center [419, 174] width 190 height 31
type textarea "عرض 2 ماجنم + 2 ماكسي اكشن"
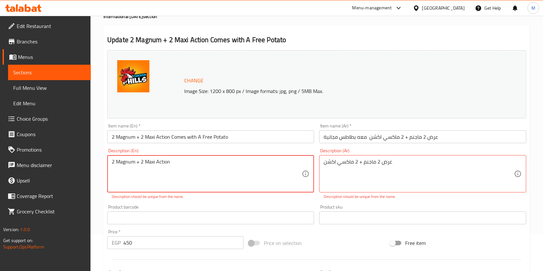
click at [111, 164] on div "2 Magnum + 2 Maxi Action Description (En)" at bounding box center [210, 173] width 207 height 37
click at [112, 162] on textarea "2 Magnum + 2 Maxi Action" at bounding box center [207, 174] width 190 height 31
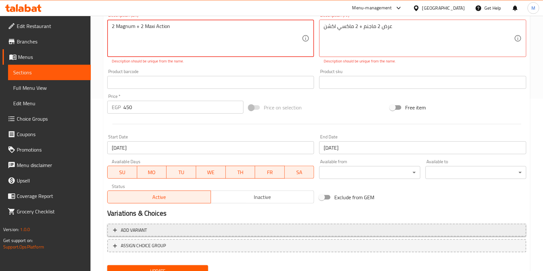
scroll to position [175, 0]
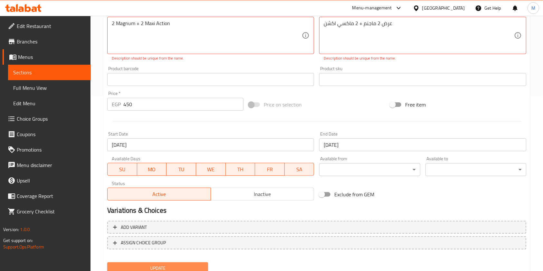
click at [196, 264] on span "Update" at bounding box center [157, 268] width 91 height 8
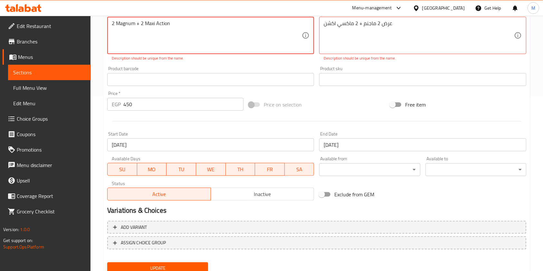
click at [236, 33] on textarea "2 Magnum + 2 Maxi Action" at bounding box center [207, 35] width 190 height 31
type textarea "2 Magnum + 2 Maxi Action ."
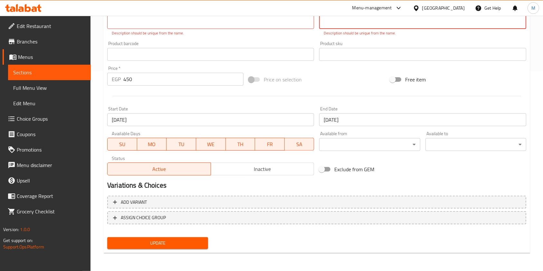
click at [199, 243] on span "Update" at bounding box center [157, 243] width 91 height 8
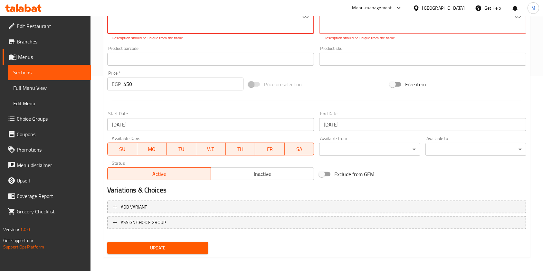
scroll to position [0, 0]
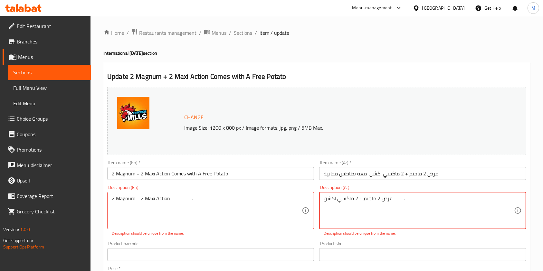
drag, startPoint x: 410, startPoint y: 202, endPoint x: 439, endPoint y: 208, distance: 29.2
drag, startPoint x: 335, startPoint y: 201, endPoint x: 320, endPoint y: 204, distance: 14.9
type textarea "عرض 2 ماجنم + 2 ماكسي اكشن"
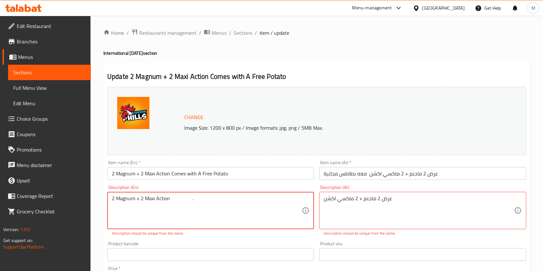
drag, startPoint x: 129, startPoint y: 200, endPoint x: 108, endPoint y: 205, distance: 21.0
click at [108, 205] on div "2 Magnum + 2 Maxi Action . Description (En)" at bounding box center [210, 210] width 207 height 37
type textarea "2 Magnum + 2 Maxi Action ."
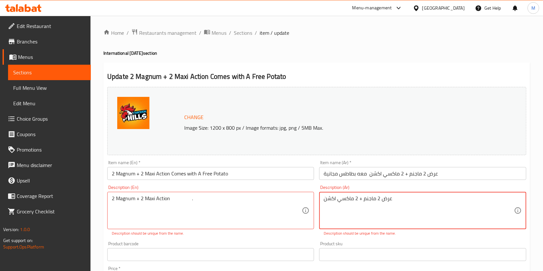
drag, startPoint x: 396, startPoint y: 202, endPoint x: 338, endPoint y: 201, distance: 58.6
click at [384, 213] on textarea "عرض 2 ماجنم + 2 ماكسي اكشن" at bounding box center [419, 211] width 190 height 31
drag, startPoint x: 385, startPoint y: 200, endPoint x: 397, endPoint y: 201, distance: 12.3
click at [397, 201] on textarea "عرض 2 ماجنم + 2 ماكسي اكشن" at bounding box center [419, 211] width 190 height 31
click at [396, 202] on textarea "عرض 2 ماجنم + 2 ماكسي اكشن" at bounding box center [419, 211] width 190 height 31
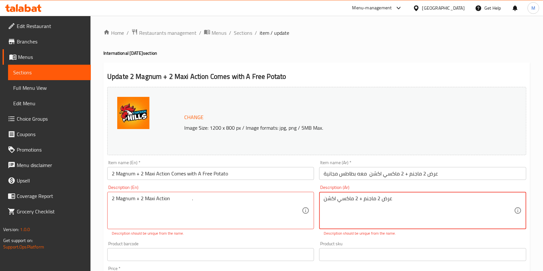
click at [388, 200] on textarea "عرض 2 ماجنم + 2 ماكسي اكشن" at bounding box center [419, 211] width 190 height 31
drag, startPoint x: 383, startPoint y: 199, endPoint x: 398, endPoint y: 200, distance: 14.8
click at [398, 200] on textarea "عرض 2 ماجنم + 2 ماكسي اكشن" at bounding box center [419, 211] width 190 height 31
drag, startPoint x: 398, startPoint y: 200, endPoint x: 395, endPoint y: 200, distance: 3.5
click at [398, 200] on textarea "عرض 2 ماجنم + 2 ماكسي اكشن" at bounding box center [419, 211] width 190 height 31
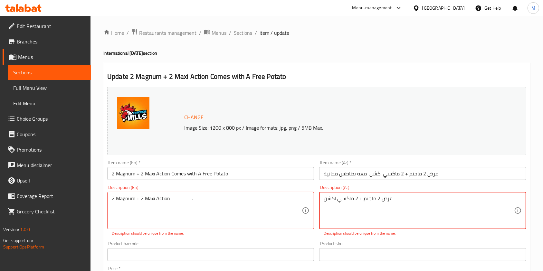
click at [394, 199] on textarea "عرض 2 ماجنم + 2 ماكسي اكشن" at bounding box center [419, 211] width 190 height 31
click at [392, 200] on textarea "عرض 2 ماجنم + 2 ماكسي اكشن" at bounding box center [419, 211] width 190 height 31
drag, startPoint x: 385, startPoint y: 200, endPoint x: 393, endPoint y: 200, distance: 8.4
click at [393, 200] on textarea "عرض 2 ماجنم + 2 ماكسي اكشن" at bounding box center [419, 211] width 190 height 31
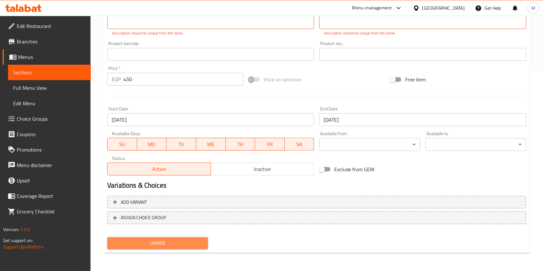
click at [197, 238] on button "Update" at bounding box center [157, 243] width 101 height 12
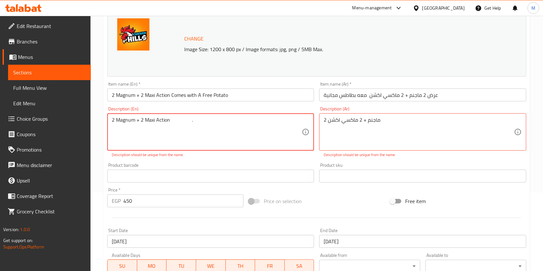
scroll to position [67, 0]
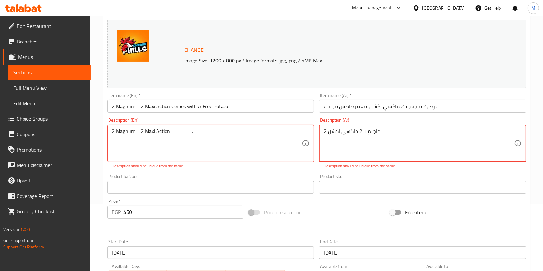
drag, startPoint x: 327, startPoint y: 133, endPoint x: 313, endPoint y: 135, distance: 14.4
click at [313, 135] on div "Change Image Size: 1200 x 800 px / Image formats: jpg, png / 5MB Max. Item name…" at bounding box center [317, 164] width 424 height 294
type textarea "2 ماجنم + 2 ماكسي اكشن"
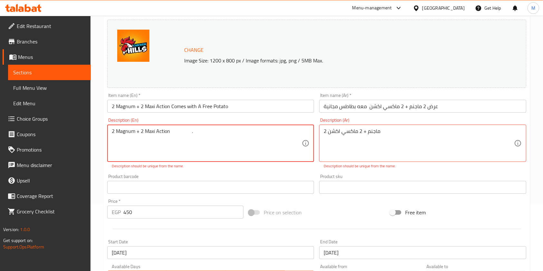
drag, startPoint x: 115, startPoint y: 131, endPoint x: 102, endPoint y: 136, distance: 14.5
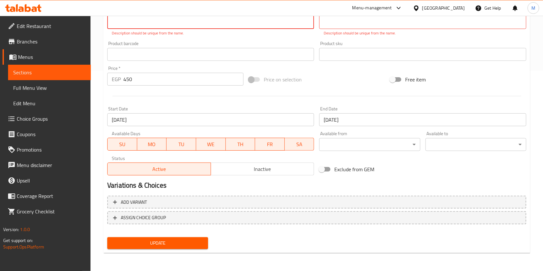
type textarea "2 Magnum + 2 Maxi Action ."
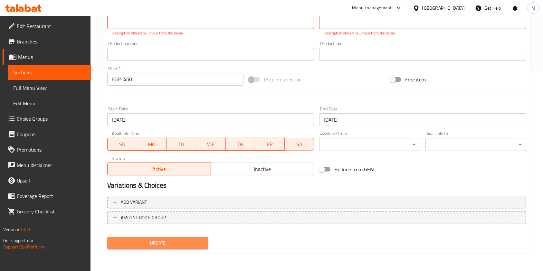
click at [172, 241] on span "Update" at bounding box center [157, 243] width 91 height 8
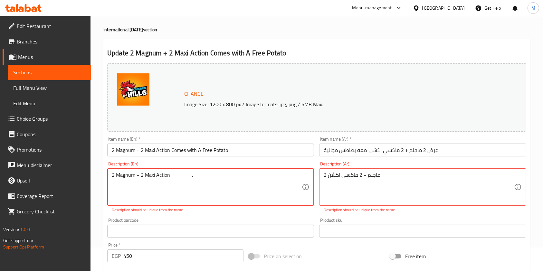
scroll to position [23, 0]
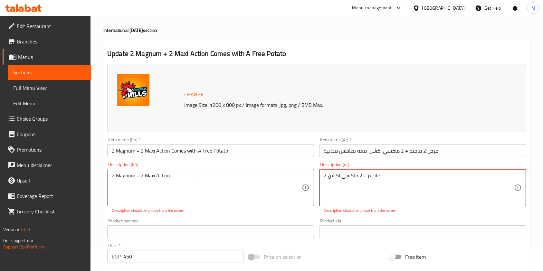
drag, startPoint x: 329, startPoint y: 181, endPoint x: 336, endPoint y: 180, distance: 6.4
drag, startPoint x: 317, startPoint y: 175, endPoint x: 393, endPoint y: 179, distance: 75.8
click at [394, 178] on div "Description (Ar) 2 ماجنم + 2 ماكسي اكشن Description (Ar) Description should be …" at bounding box center [423, 188] width 212 height 56
click at [389, 179] on textarea "2 ماجنم + 2 ماكسي اكشن" at bounding box center [419, 188] width 190 height 31
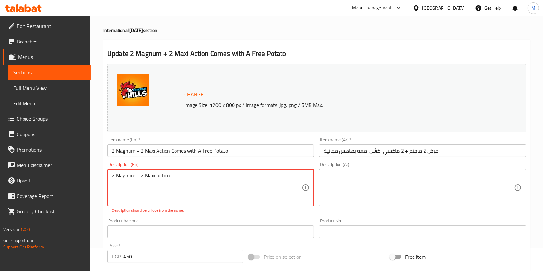
click at [192, 182] on textarea "2 Magnum + 2 Maxi Action ." at bounding box center [207, 188] width 190 height 31
click at [211, 186] on textarea at bounding box center [207, 188] width 190 height 31
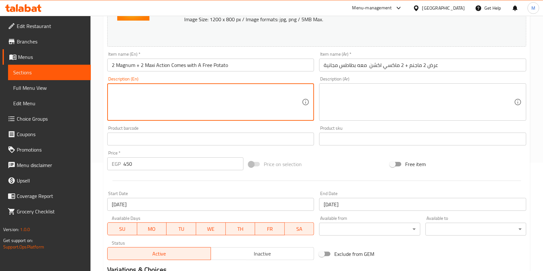
scroll to position [193, 0]
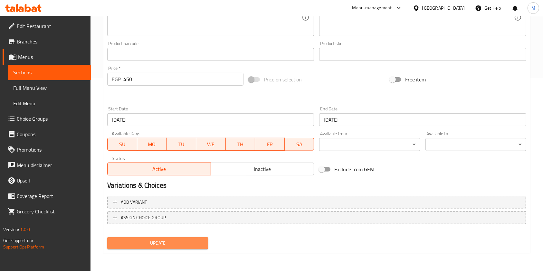
click at [199, 243] on span "Update" at bounding box center [157, 243] width 91 height 8
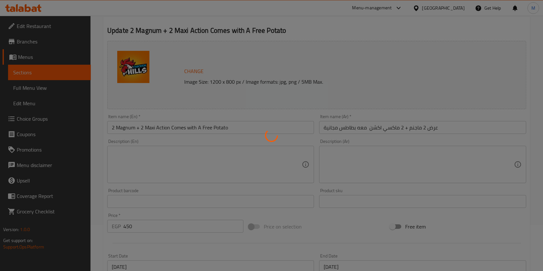
scroll to position [26, 0]
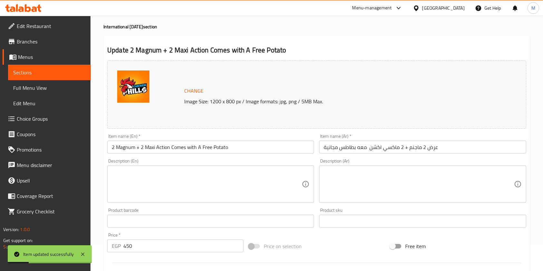
drag, startPoint x: 440, startPoint y: 115, endPoint x: 516, endPoint y: 101, distance: 77.5
click at [516, 101] on div "Change Image Size: 1200 x 800 px / Image formats: jpg, png / 5MB Max." at bounding box center [316, 95] width 419 height 68
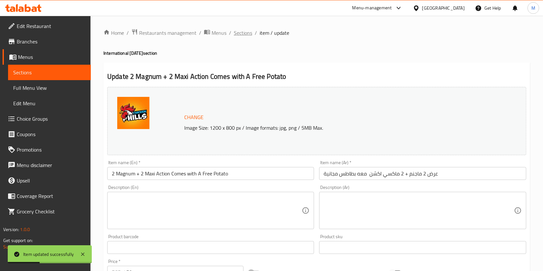
click at [251, 35] on span "Sections" at bounding box center [243, 33] width 18 height 8
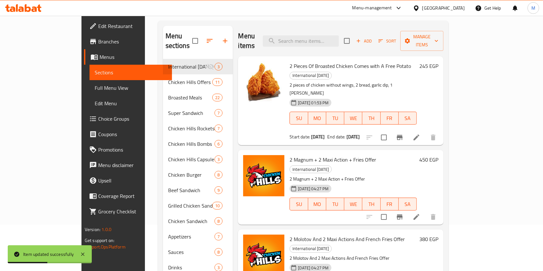
scroll to position [52, 0]
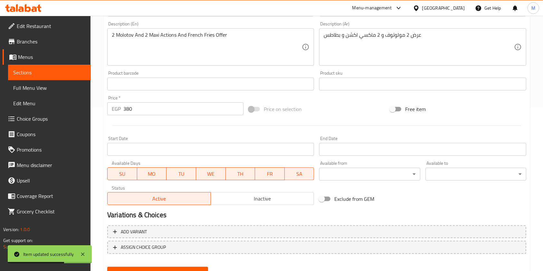
scroll to position [193, 0]
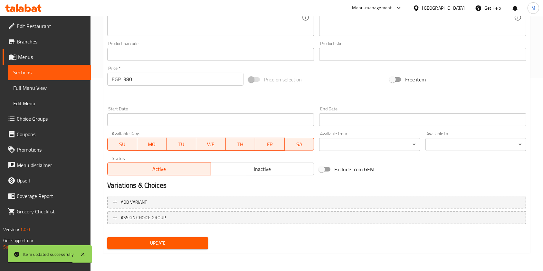
click at [264, 122] on input "Start Date" at bounding box center [210, 119] width 207 height 13
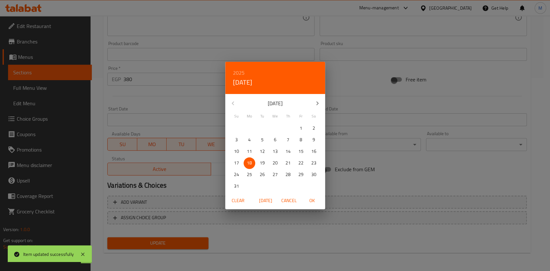
click at [263, 163] on p "19" at bounding box center [262, 163] width 5 height 8
click at [308, 198] on span "OK" at bounding box center [311, 201] width 15 height 8
type input "[DATE]"
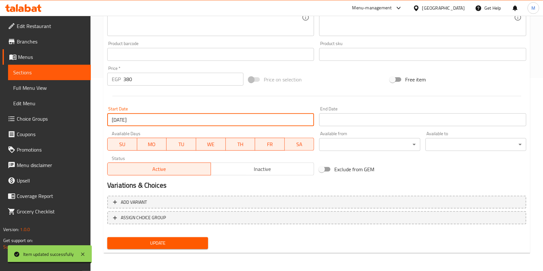
click at [335, 122] on input "Start Date" at bounding box center [422, 119] width 207 height 13
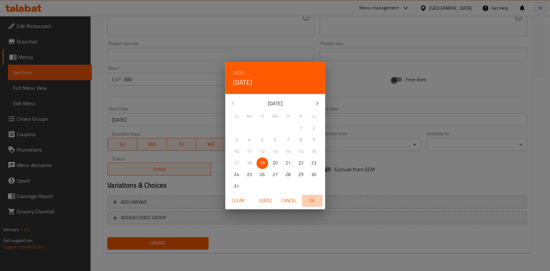
click at [316, 198] on span "OK" at bounding box center [311, 201] width 15 height 8
type input "[DATE]"
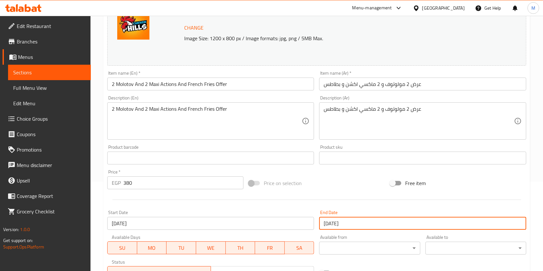
scroll to position [60, 0]
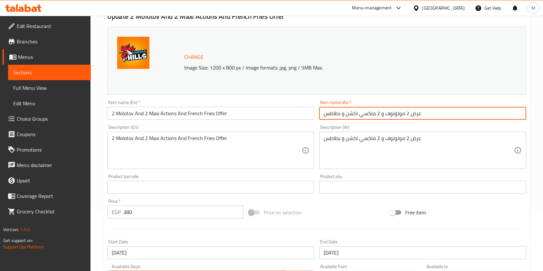
drag, startPoint x: 345, startPoint y: 115, endPoint x: 322, endPoint y: 113, distance: 23.3
click at [322, 113] on input "عرض 2 مولوتوف و 2 ماكسي اكشن و بطاطس" at bounding box center [422, 113] width 207 height 13
type input "عرض 2 مولوتوف و 2 ماكسي اكشن"
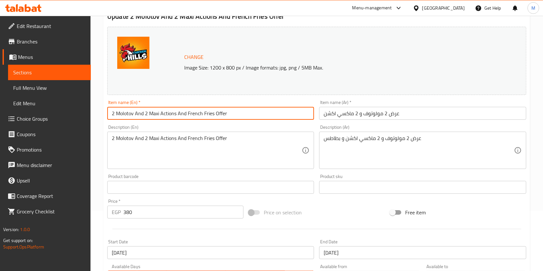
drag, startPoint x: 177, startPoint y: 113, endPoint x: 248, endPoint y: 113, distance: 70.5
click at [248, 113] on input "2 Molotov And 2 Maxi Actions And French Fries Offer" at bounding box center [210, 113] width 207 height 13
paste input "Comes with A Free Potato"
type input "2 Molotov And 2 Maxi Actions Comes with A Free Potato"
click at [413, 116] on input "عرض 2 مولوتوف و 2 ماكسي اكشن" at bounding box center [422, 113] width 207 height 13
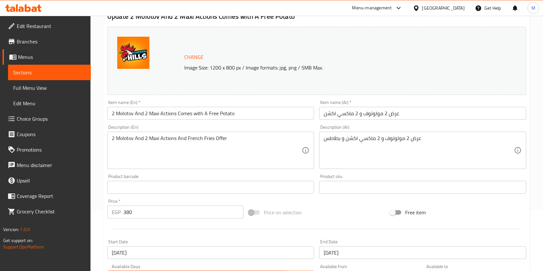
click at [412, 119] on input "عرض 2 مولوتوف و 2 ماكسي اكشن" at bounding box center [422, 113] width 207 height 13
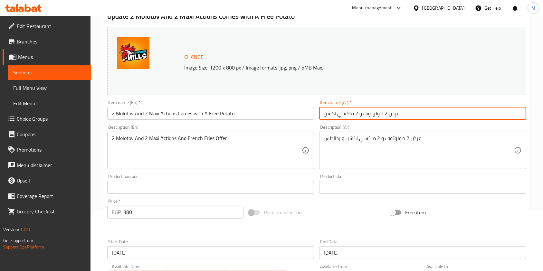
paste input "معه بطاطس مجانية"
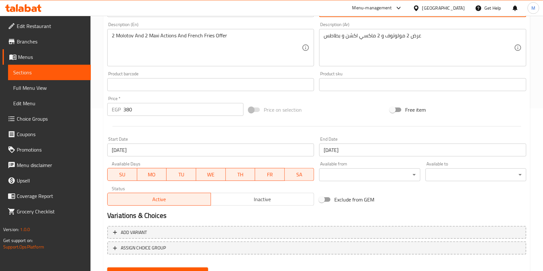
scroll to position [187, 0]
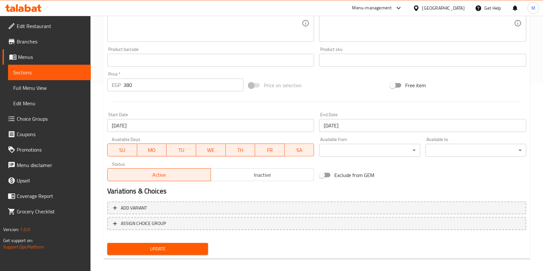
type input "عرض 2 مولوتوف و 2 ماكسي اكشن معه بطاطس مجانية"
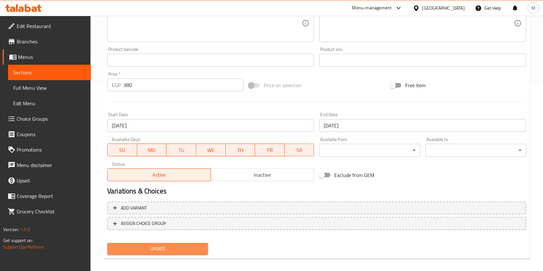
click at [129, 246] on span "Update" at bounding box center [157, 249] width 91 height 8
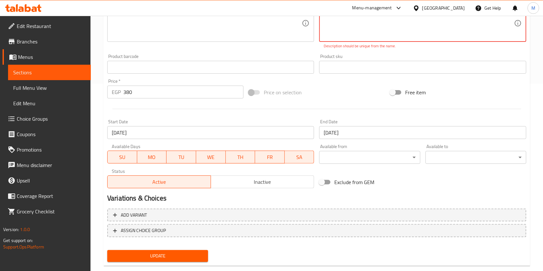
scroll to position [108, 0]
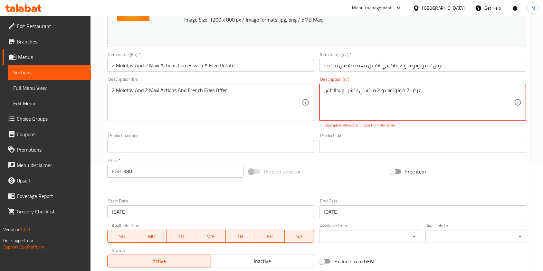
drag, startPoint x: 344, startPoint y: 94, endPoint x: 320, endPoint y: 94, distance: 23.2
click at [320, 94] on div "عرض 2 مولوتوف و 2 ماكسي اكشن و بطاطس Description (Ar)" at bounding box center [422, 102] width 207 height 37
type textarea "عرض 2 مولوتوف و 2 ماكسي اكشن"
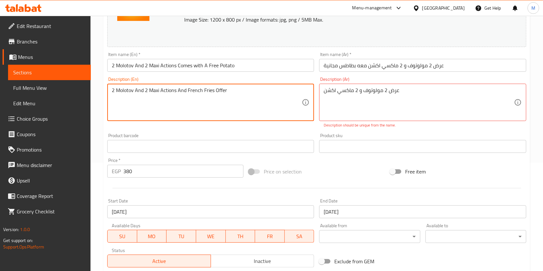
drag, startPoint x: 177, startPoint y: 91, endPoint x: 249, endPoint y: 93, distance: 71.5
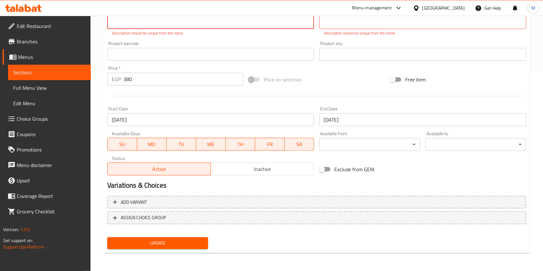
type textarea "2 Molotov And 2 Maxi Actions"
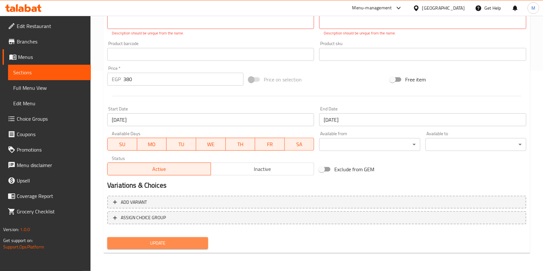
click at [199, 241] on span "Update" at bounding box center [157, 243] width 91 height 8
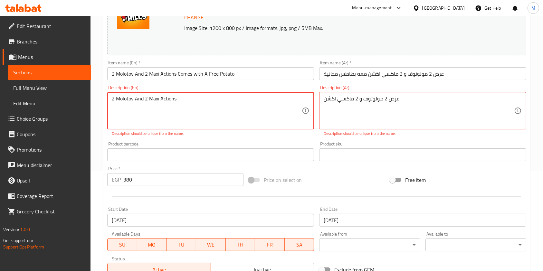
scroll to position [98, 0]
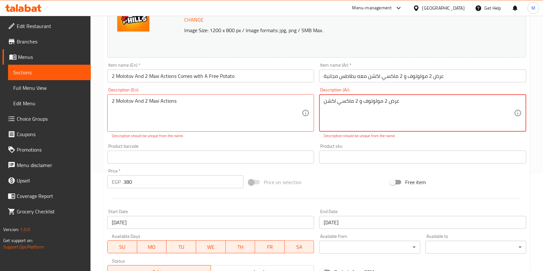
drag, startPoint x: 420, startPoint y: 103, endPoint x: 322, endPoint y: 106, distance: 98.0
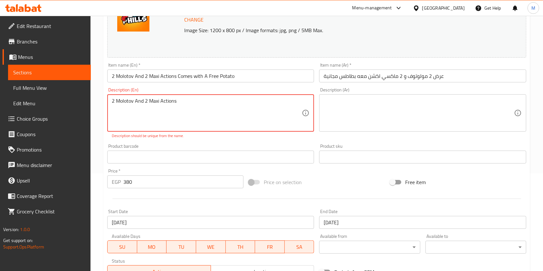
drag, startPoint x: 182, startPoint y: 103, endPoint x: 94, endPoint y: 102, distance: 87.9
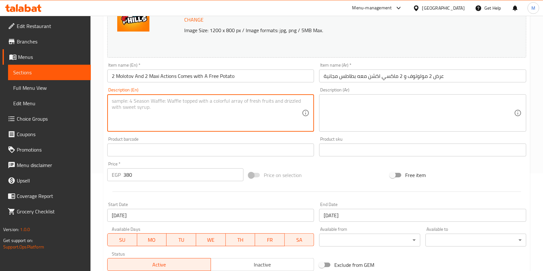
scroll to position [193, 0]
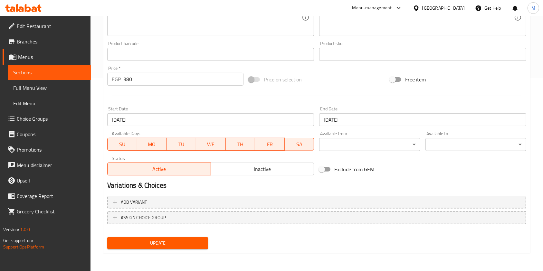
click at [189, 235] on div "Update" at bounding box center [158, 243] width 106 height 17
click at [208, 243] on button "Update" at bounding box center [157, 243] width 101 height 12
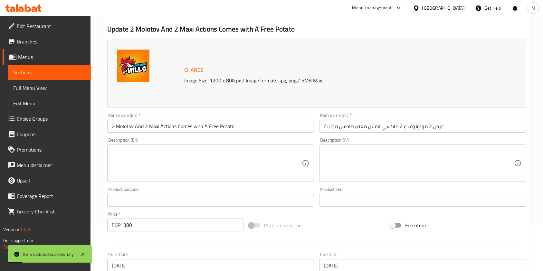
scroll to position [0, 0]
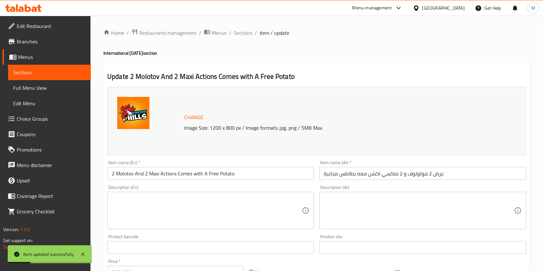
click at [255, 35] on li "/" at bounding box center [256, 33] width 2 height 8
drag, startPoint x: 238, startPoint y: 40, endPoint x: 242, endPoint y: 34, distance: 7.1
click at [238, 40] on div "Home / Restaurants management / Menus / Sections / item / update International …" at bounding box center [316, 240] width 427 height 423
click at [242, 35] on span "Sections" at bounding box center [243, 33] width 18 height 8
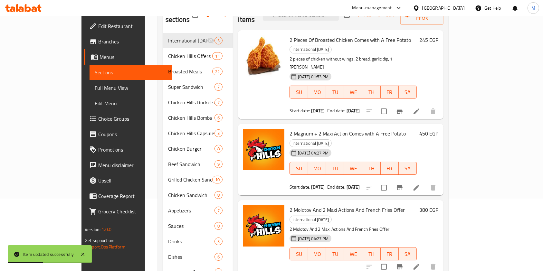
scroll to position [92, 0]
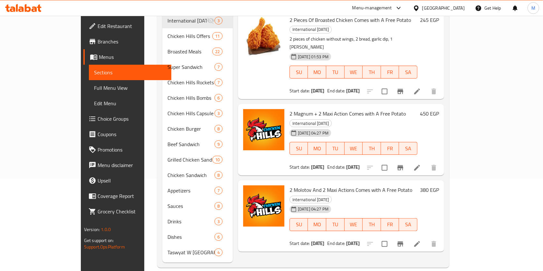
click at [18, 2] on div at bounding box center [23, 8] width 47 height 13
click at [23, 6] on icon at bounding box center [23, 8] width 36 height 8
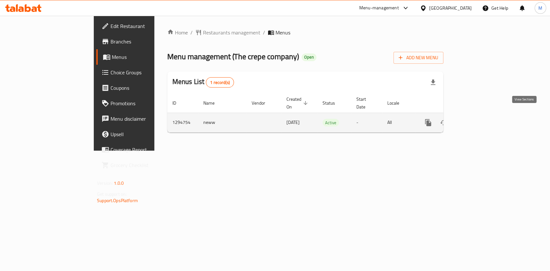
click at [482, 115] on link "enhanced table" at bounding box center [474, 122] width 15 height 15
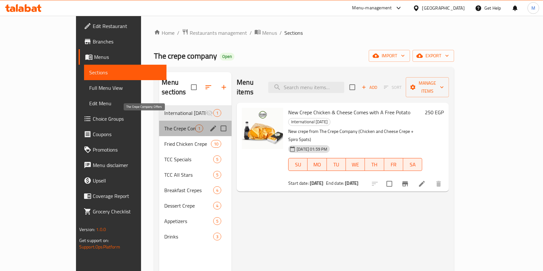
click at [164, 125] on span "The Crepe Company Offers" at bounding box center [179, 129] width 31 height 8
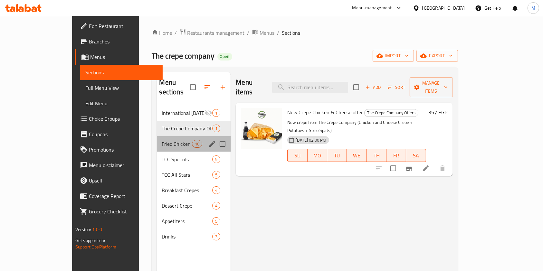
click at [164, 139] on div "Fried Chicken Crepe 10" at bounding box center [194, 143] width 74 height 15
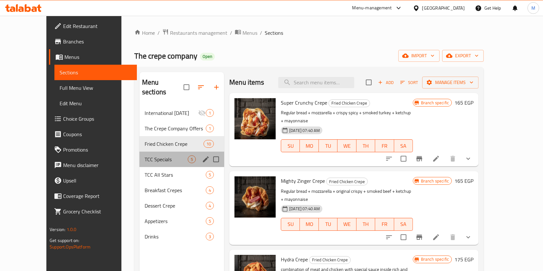
click at [162, 152] on div "TCC Specials 5" at bounding box center [181, 159] width 85 height 15
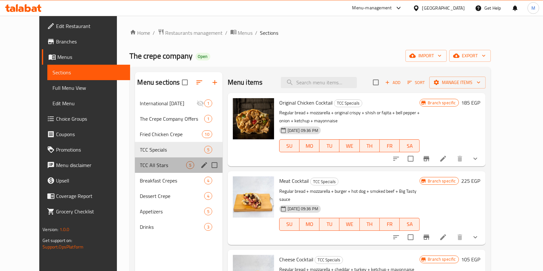
click at [178, 159] on div "TCC All Stars 5" at bounding box center [179, 164] width 88 height 15
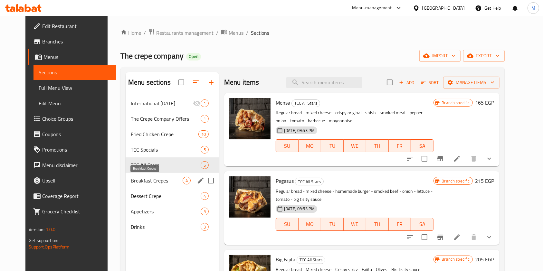
click at [154, 183] on span "Breakfast Crepes" at bounding box center [157, 181] width 52 height 8
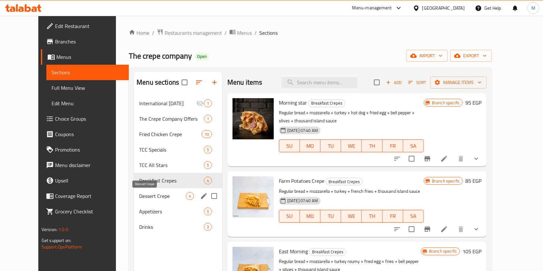
click at [153, 196] on span "Dessert Crepe" at bounding box center [162, 196] width 47 height 8
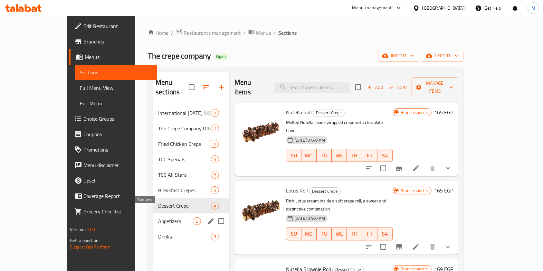
click at [158, 217] on span "Appetizers" at bounding box center [175, 221] width 35 height 8
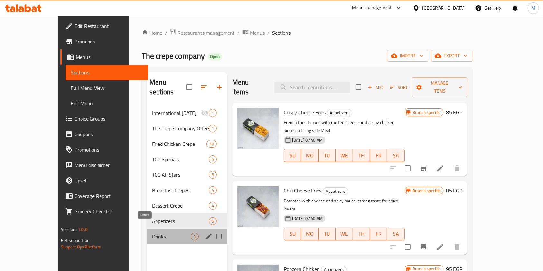
click at [152, 233] on span "Drinks" at bounding box center [171, 237] width 39 height 8
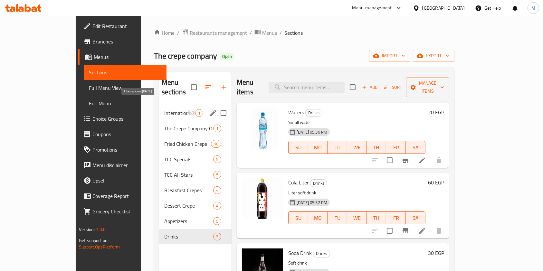
click at [164, 109] on span "International [DATE]" at bounding box center [175, 113] width 23 height 8
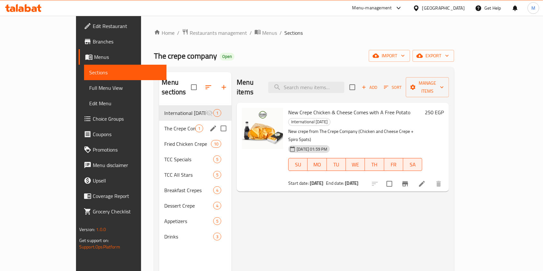
click at [159, 122] on div "The Crepe Company Offers 1" at bounding box center [195, 128] width 72 height 15
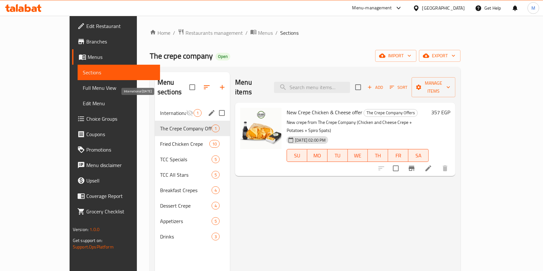
click at [162, 109] on span "International [DATE]" at bounding box center [173, 113] width 26 height 8
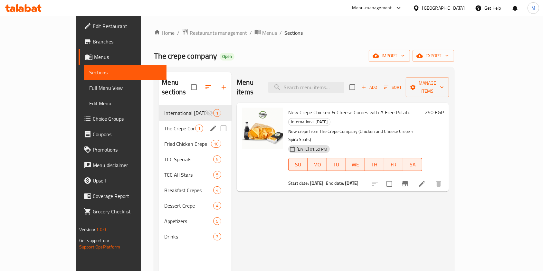
click at [164, 125] on span "The Crepe Company Offers" at bounding box center [179, 129] width 31 height 8
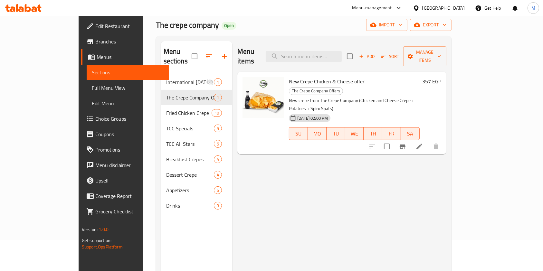
scroll to position [43, 0]
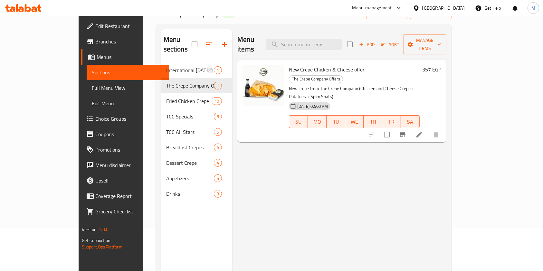
click at [25, 5] on icon at bounding box center [28, 8] width 6 height 8
